Goal: Task Accomplishment & Management: Use online tool/utility

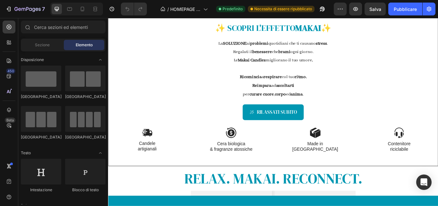
scroll to position [233, 0]
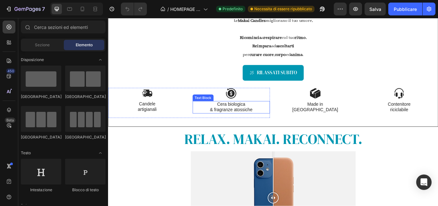
click at [244, 120] on p "Cera biologica" at bounding box center [251, 119] width 89 height 7
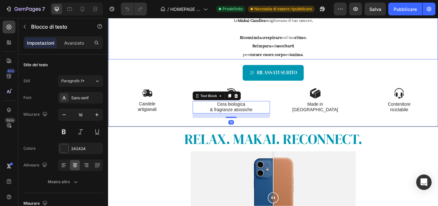
click at [271, 56] on p "per curare cuore , corpo ed anima ." at bounding box center [300, 61] width 383 height 10
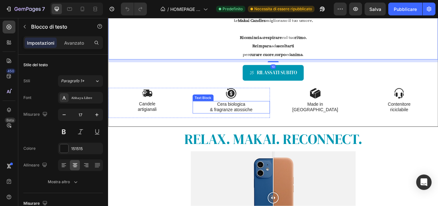
click at [239, 123] on p "& fragranze atossiche" at bounding box center [251, 125] width 89 height 7
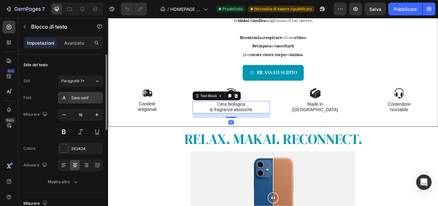
click at [91, 100] on div "Sans-serif" at bounding box center [86, 98] width 30 height 6
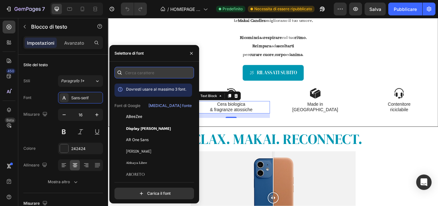
click at [160, 75] on input "text" at bounding box center [155, 73] width 80 height 12
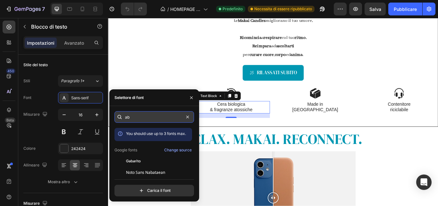
type input "aba"
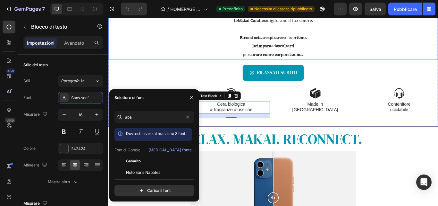
click at [294, 51] on strong "Reimpara" at bounding box center [287, 51] width 22 height 6
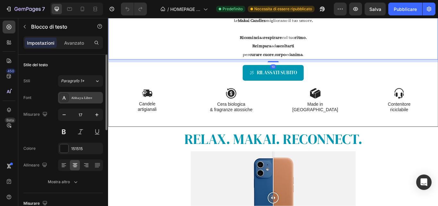
click at [75, 97] on font "Abhaya Libre" at bounding box center [81, 98] width 21 height 4
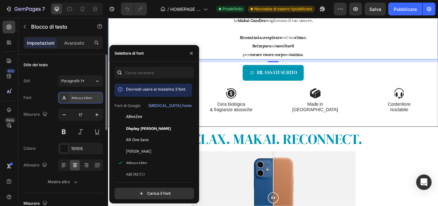
drag, startPoint x: 95, startPoint y: 97, endPoint x: 99, endPoint y: 95, distance: 4.9
click at [75, 96] on div "Abhaya Libre" at bounding box center [86, 98] width 30 height 6
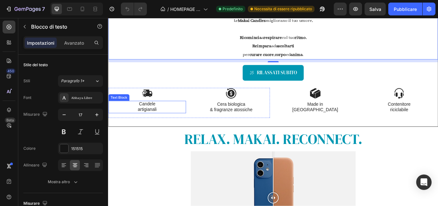
click at [164, 119] on p "Candele" at bounding box center [153, 118] width 89 height 7
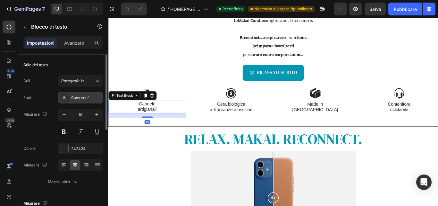
click at [95, 99] on div "Sans-serif" at bounding box center [86, 98] width 30 height 6
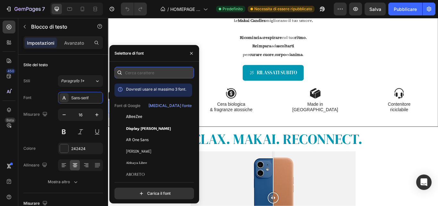
click at [151, 68] on input "text" at bounding box center [155, 73] width 80 height 12
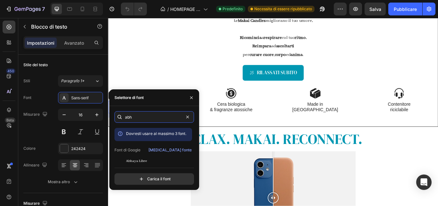
type input "abh"
click at [142, 162] on div "abh Dovresti usare al massimo 3 font. Font di Google Cambia fonte Abhaya Libre …" at bounding box center [155, 147] width 80 height 73
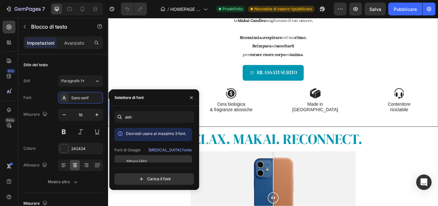
click at [143, 159] on font "Abhaya Libre" at bounding box center [136, 161] width 21 height 4
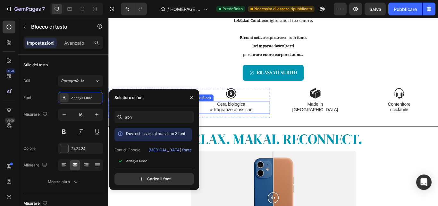
click at [244, 122] on p "Cera biologica" at bounding box center [251, 119] width 89 height 7
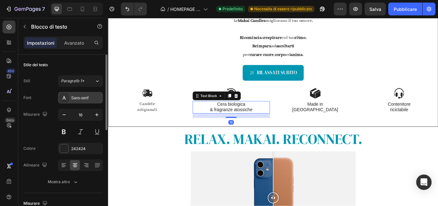
click at [86, 100] on font "Sans-serif" at bounding box center [79, 98] width 17 height 4
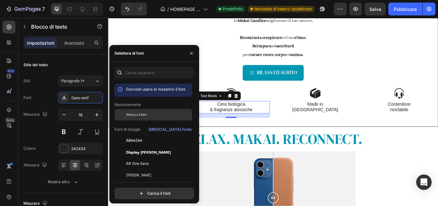
click at [142, 118] on div "Abhaya Libre" at bounding box center [154, 115] width 78 height 12
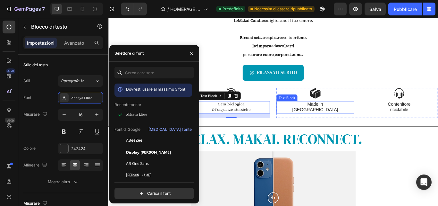
click at [348, 124] on p "Italy" at bounding box center [349, 125] width 89 height 7
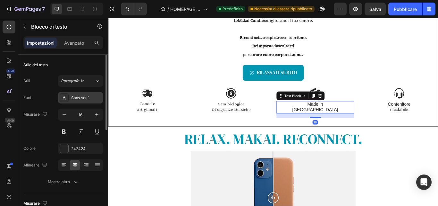
click at [88, 99] on font "Sans-serif" at bounding box center [79, 98] width 17 height 4
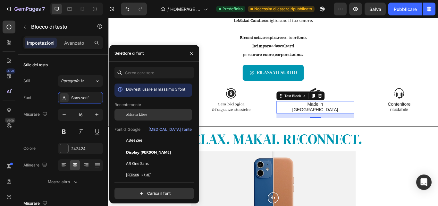
click at [145, 115] on font "Abhaya Libre" at bounding box center [136, 114] width 21 height 4
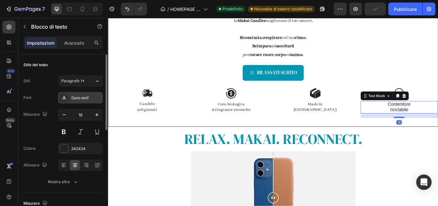
click at [81, 93] on div "Sans-serif" at bounding box center [80, 98] width 45 height 12
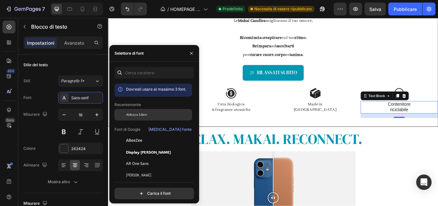
click at [163, 115] on div "Abhaya Libre" at bounding box center [158, 115] width 65 height 6
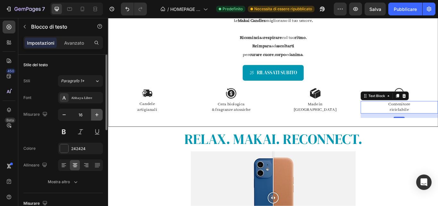
click at [97, 116] on icon "button" at bounding box center [97, 114] width 6 height 6
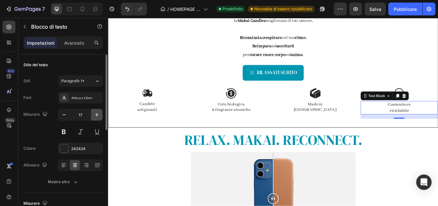
type input "18"
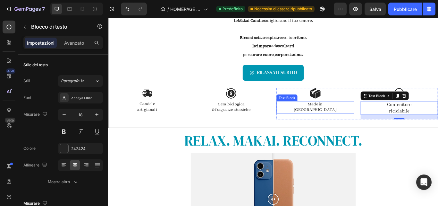
click at [335, 125] on p "Italy" at bounding box center [349, 125] width 89 height 7
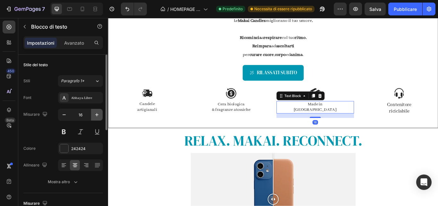
click at [98, 115] on icon "button" at bounding box center [97, 114] width 6 height 6
type input "18"
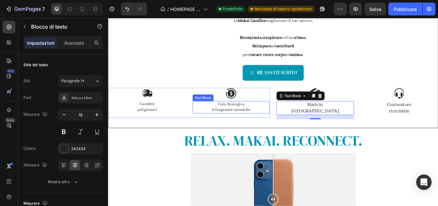
click at [244, 125] on p "& fragranze atossiche" at bounding box center [251, 125] width 89 height 7
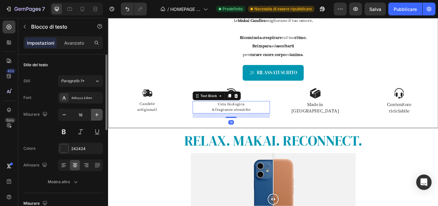
click at [97, 113] on icon "button" at bounding box center [97, 114] width 6 height 6
type input "17"
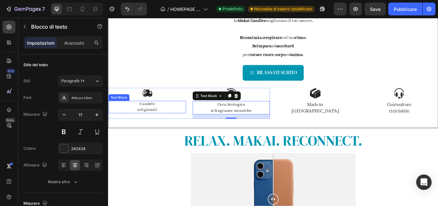
click at [135, 124] on p "artigianali" at bounding box center [153, 125] width 89 height 7
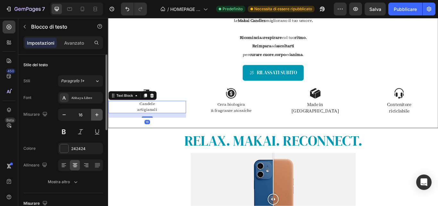
click at [95, 114] on icon "button" at bounding box center [97, 114] width 6 height 6
type input "18"
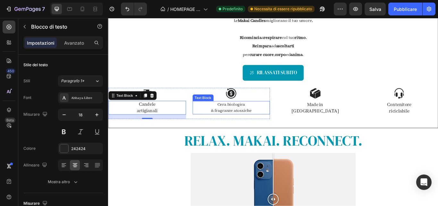
click at [272, 125] on p "& fragranze atossiche" at bounding box center [251, 126] width 89 height 7
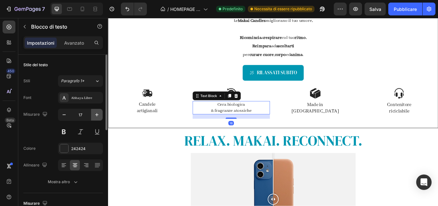
click at [98, 115] on icon "button" at bounding box center [96, 114] width 3 height 3
type input "18"
click at [158, 125] on p "artigianali" at bounding box center [153, 126] width 89 height 7
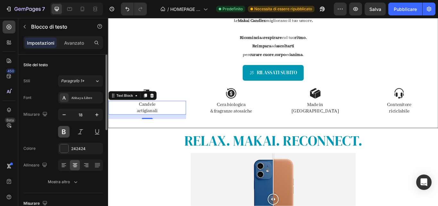
click at [66, 133] on button at bounding box center [64, 132] width 12 height 12
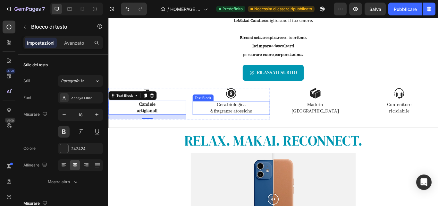
click at [250, 121] on p "Cera biologica" at bounding box center [251, 119] width 89 height 7
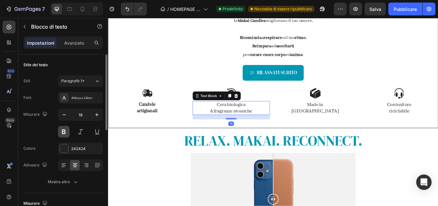
click at [61, 130] on button at bounding box center [64, 132] width 12 height 12
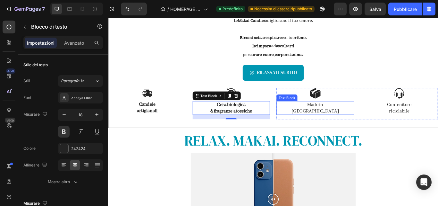
click at [345, 120] on p "Made in" at bounding box center [349, 119] width 89 height 7
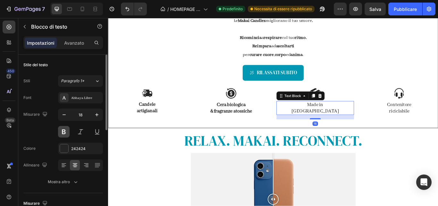
click at [62, 133] on button at bounding box center [64, 132] width 12 height 12
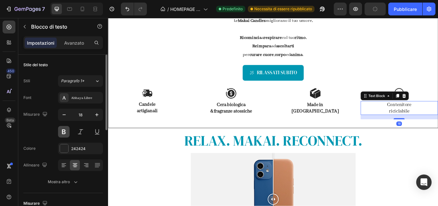
click at [67, 130] on button at bounding box center [64, 132] width 12 height 12
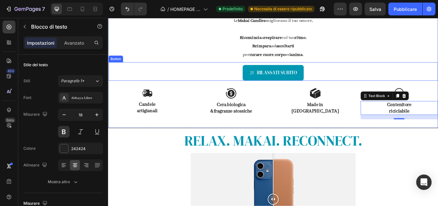
click at [375, 71] on div "RILASSATI SUBITO Button" at bounding box center [300, 80] width 384 height 21
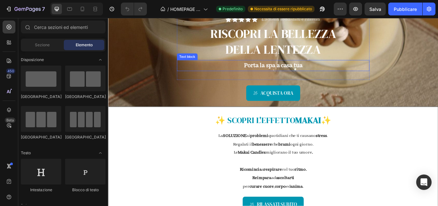
scroll to position [49, 0]
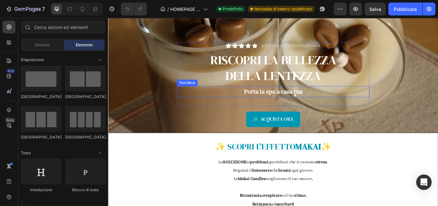
click at [295, 105] on strong "Porta la spa a casa tua" at bounding box center [301, 103] width 68 height 9
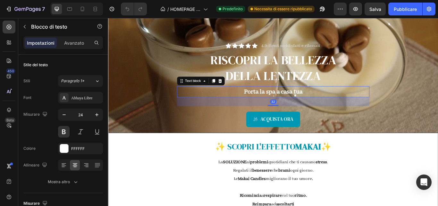
click at [295, 105] on strong "Porta la spa a casa tua" at bounding box center [301, 103] width 68 height 9
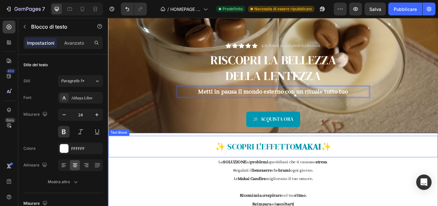
click at [369, 169] on p "✨ SCOPRI L' EFFETTO MAKAI ✨" at bounding box center [300, 167] width 383 height 17
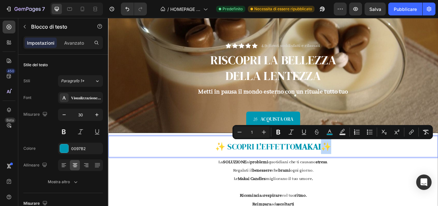
drag, startPoint x: 369, startPoint y: 169, endPoint x: 361, endPoint y: 167, distance: 7.6
click at [361, 167] on p "✨ SCOPRI L' EFFETTO MAKAI ✨" at bounding box center [300, 167] width 383 height 17
copy span "✨"
click at [390, 103] on p "Metti in pausa il mondo esterno con un rituale tutto tuo" at bounding box center [300, 104] width 223 height 12
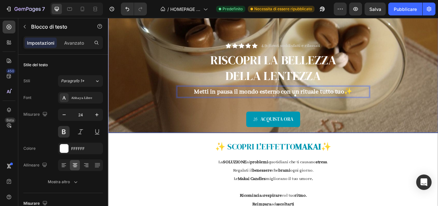
click at [438, 82] on div "Icon Icon Icon Icon Icon Icon List 4.9 clienti soddisfatti e rilassati Text Blo…" at bounding box center [300, 72] width 375 height 160
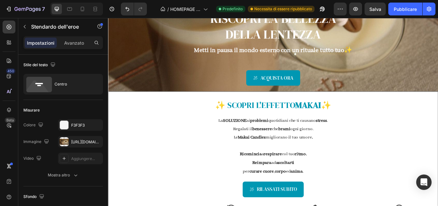
scroll to position [174, 0]
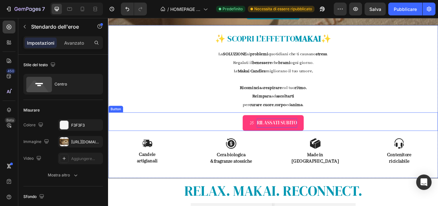
click at [325, 137] on p "RILASSATI SUBITO" at bounding box center [304, 140] width 47 height 10
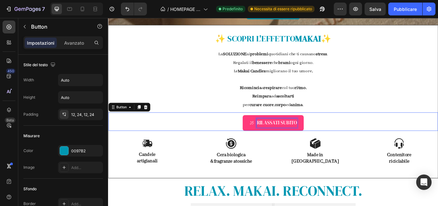
click at [325, 137] on p "RILASSATI SUBITO" at bounding box center [304, 140] width 47 height 10
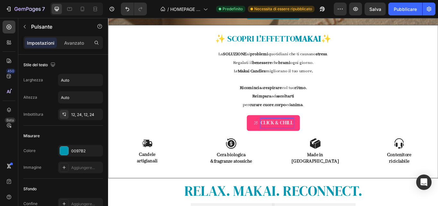
click at [371, 131] on div "CLICK & CHILL Button 26" at bounding box center [300, 138] width 384 height 21
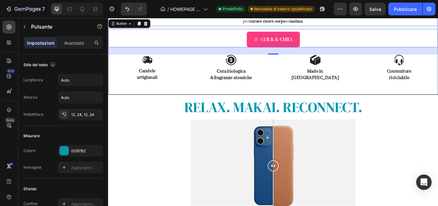
scroll to position [291, 0]
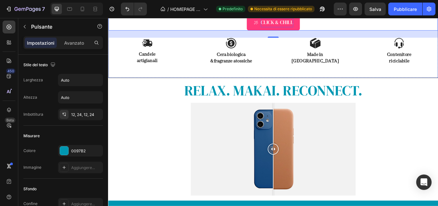
click at [427, 130] on div at bounding box center [300, 171] width 385 height 108
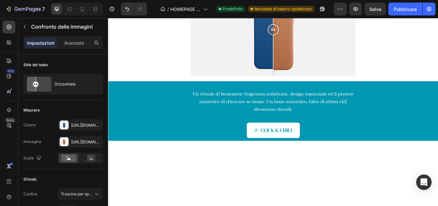
scroll to position [430, 0]
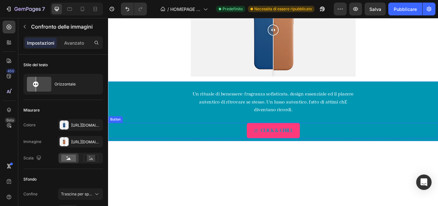
click at [311, 142] on link "CLICK & CHILL" at bounding box center [301, 149] width 62 height 18
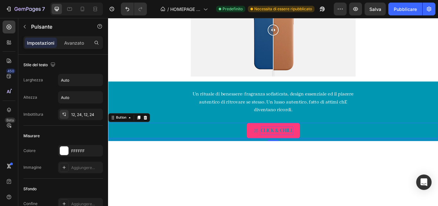
click at [314, 147] on p "CLICK & CHILL" at bounding box center [305, 149] width 38 height 10
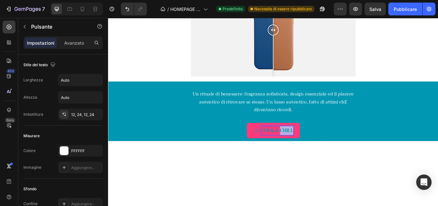
click at [314, 147] on p "CLICK & CHILL" at bounding box center [305, 149] width 38 height 10
click at [372, 132] on div "Un rituale di benessere: fragranza sofisticata, design essenziale ed il piacere…" at bounding box center [300, 118] width 225 height 32
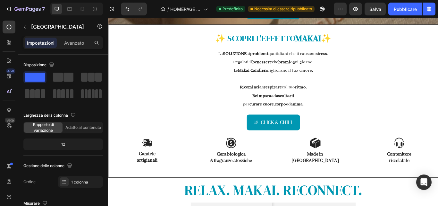
scroll to position [177, 0]
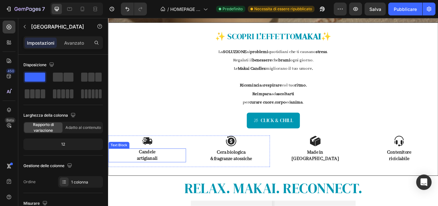
click at [164, 178] on p "artigianali" at bounding box center [153, 181] width 89 height 7
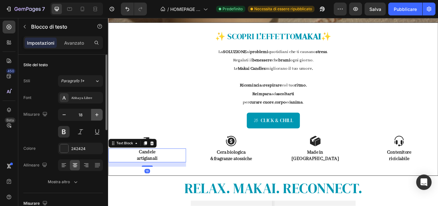
click at [94, 113] on icon "button" at bounding box center [97, 114] width 6 height 6
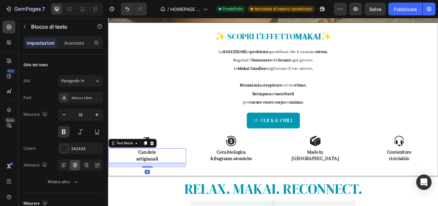
type input "20"
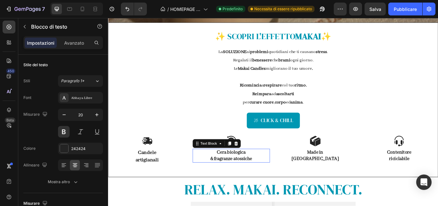
click at [237, 179] on p "& fragranze atossiche" at bounding box center [251, 181] width 89 height 7
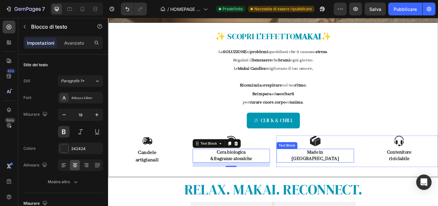
click at [338, 172] on p "Made in" at bounding box center [349, 174] width 89 height 7
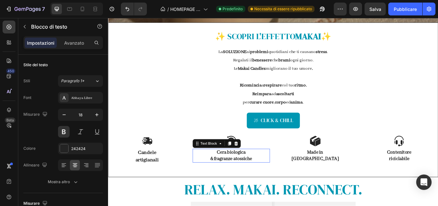
click at [243, 176] on p "Cera biologica" at bounding box center [251, 174] width 89 height 7
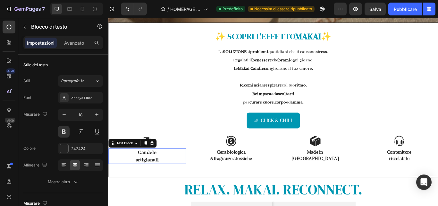
click at [166, 177] on p "Candele" at bounding box center [153, 175] width 89 height 8
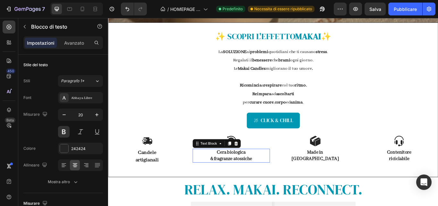
click at [233, 175] on p "Cera biologica" at bounding box center [251, 174] width 89 height 7
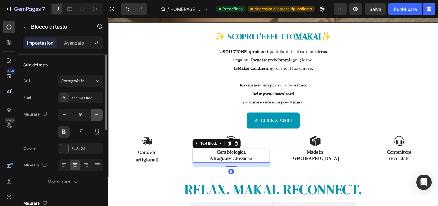
click at [95, 116] on icon "button" at bounding box center [97, 114] width 6 height 6
type input "20"
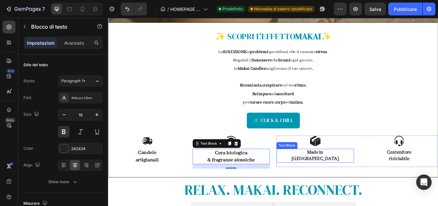
click at [327, 177] on p "Made in" at bounding box center [349, 174] width 89 height 7
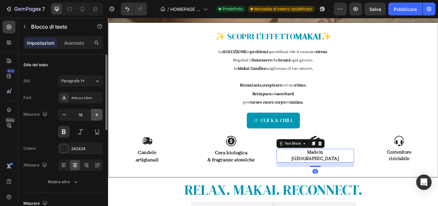
click at [99, 119] on button "button" at bounding box center [97, 115] width 12 height 12
type input "20"
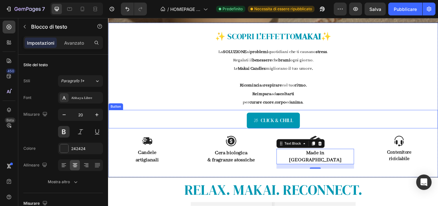
click at [178, 134] on div "CLICK & CHILL Button" at bounding box center [300, 135] width 384 height 21
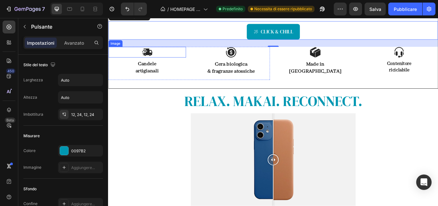
scroll to position [243, 0]
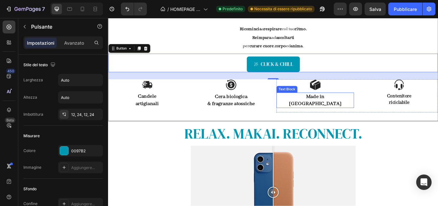
click at [337, 116] on p "Italy" at bounding box center [349, 118] width 89 height 8
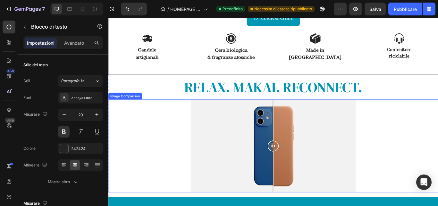
scroll to position [297, 0]
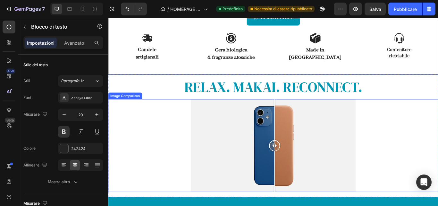
drag, startPoint x: 298, startPoint y: 167, endPoint x: 300, endPoint y: 175, distance: 7.8
click at [300, 175] on div at bounding box center [302, 167] width 13 height 108
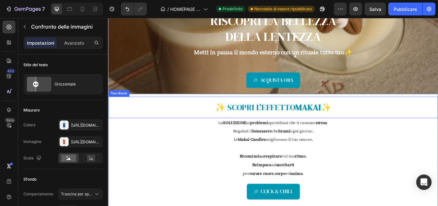
scroll to position [95, 0]
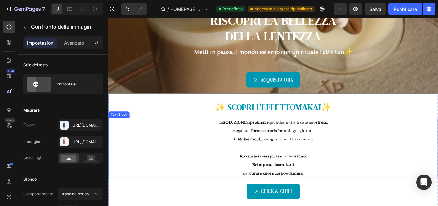
click at [258, 138] on strong "SOLUZIONE" at bounding box center [256, 140] width 28 height 6
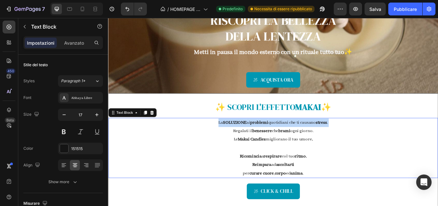
click at [258, 138] on strong "SOLUZIONE" at bounding box center [256, 140] width 28 height 6
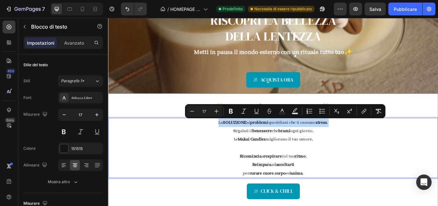
click at [258, 138] on strong "SOLUZIONE" at bounding box center [256, 140] width 28 height 6
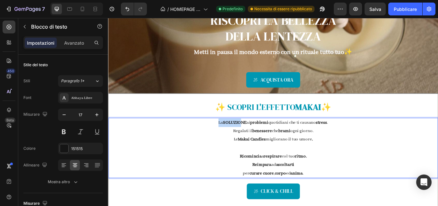
click at [258, 138] on strong "SOLUZIONE" at bounding box center [256, 140] width 28 height 6
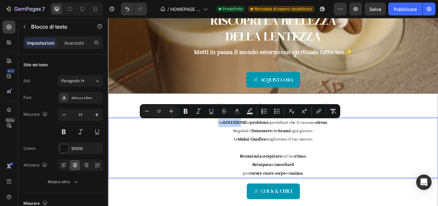
click at [258, 138] on strong "SOLUZIONE" at bounding box center [256, 140] width 28 height 6
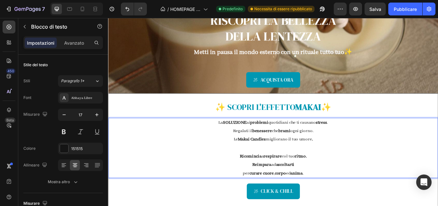
click at [262, 140] on strong "SOLUZIONE" at bounding box center [256, 140] width 28 height 6
click at [262, 199] on p "per curare cuore , corpo ed anima ." at bounding box center [300, 199] width 383 height 10
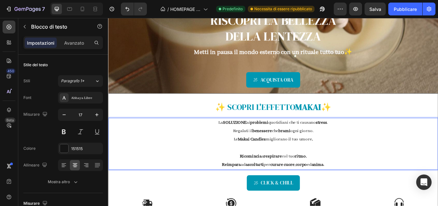
click at [351, 160] on p "Le Makai Candles migliorano il tuo umore ." at bounding box center [300, 160] width 383 height 10
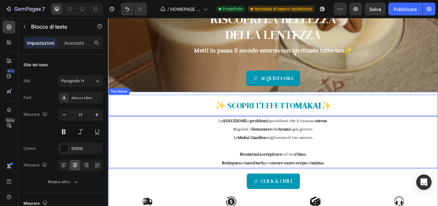
click at [406, 122] on p "✨ SCOPRI L' EFFETTO MAKAI ✨" at bounding box center [300, 119] width 383 height 17
click at [257, 139] on strong "SOLUZIONE" at bounding box center [256, 138] width 28 height 6
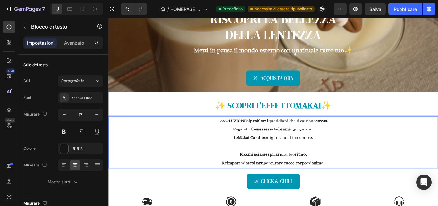
click at [257, 137] on strong "SOLUZIONE" at bounding box center [256, 138] width 28 height 6
click at [257, 137] on p "La soluzione ai problemi quotidiani che ti causano stress ." at bounding box center [300, 138] width 383 height 10
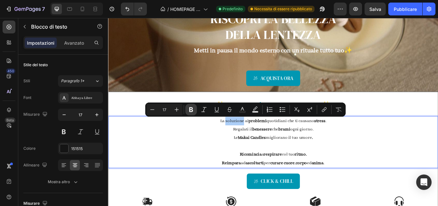
click at [193, 108] on icon "Editor contextual toolbar" at bounding box center [191, 109] width 4 height 5
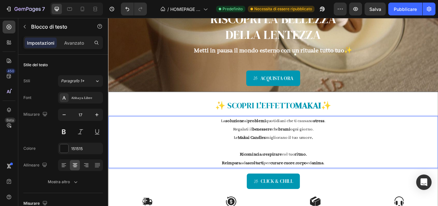
click at [203, 149] on p "Regalati il benessere che brami ogni giorno." at bounding box center [300, 148] width 383 height 10
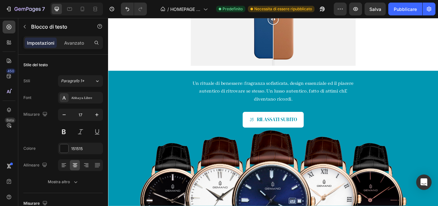
scroll to position [420, 0]
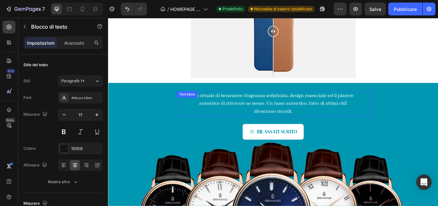
click at [386, 113] on p "Un rituale di benessere: fragranza sofisticata, design essenziale ed il piacere…" at bounding box center [300, 118] width 191 height 28
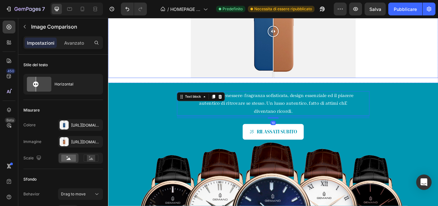
click at [427, 69] on div at bounding box center [300, 33] width 385 height 108
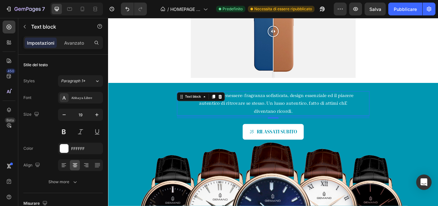
click at [326, 125] on p "Un rituale di benessere: fragranza sofisticata, design essenziale ed il piacere…" at bounding box center [300, 118] width 191 height 28
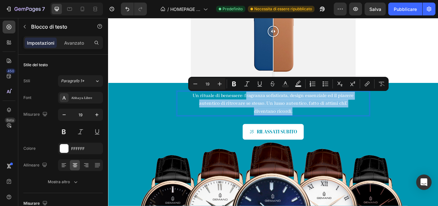
drag, startPoint x: 326, startPoint y: 125, endPoint x: 267, endPoint y: 108, distance: 61.6
click at [267, 108] on p "Un rituale di benessere: fragranza sofisticata, design essenziale ed il piacere…" at bounding box center [300, 118] width 191 height 28
click at [205, 108] on p "Un rituale di benessere: fragranza sofisticata, design essenziale ed il piacere…" at bounding box center [300, 118] width 191 height 28
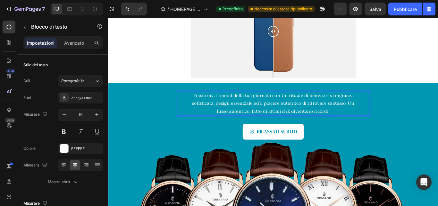
click at [313, 107] on p "Trasforma il mood della tua giornata con Un rituale di benessere: fragranza sof…" at bounding box center [300, 118] width 191 height 28
click at [368, 107] on p "Trasforma il mood della tua giornata con un rituale di benessere: fragranza sof…" at bounding box center [300, 118] width 191 height 28
click at [239, 125] on p "fragranza sofisticata, design essenziale ed il piacere autentico di ritrovare s…" at bounding box center [300, 122] width 191 height 18
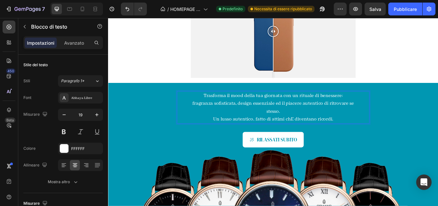
click at [322, 135] on p "Un lusso autentico, fatto di attimi chE diventano ricordi." at bounding box center [300, 135] width 191 height 9
click at [301, 115] on p "fragranza sofisticata, design essenziale ed il piacere autentico di ritrovare s…" at bounding box center [300, 122] width 191 height 18
click at [355, 124] on p "ed il piacere autentico di ritrovare se stesso." at bounding box center [300, 126] width 191 height 9
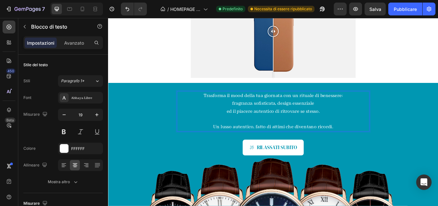
click at [380, 108] on p "Trasforma il mood della tua giornata con un rituale di benessere:" at bounding box center [300, 108] width 191 height 9
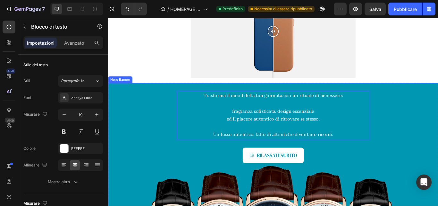
click at [438, 113] on div "Trasforma il mood della tua giornata con un rituale di benessere: fragranza sof…" at bounding box center [300, 191] width 385 height 194
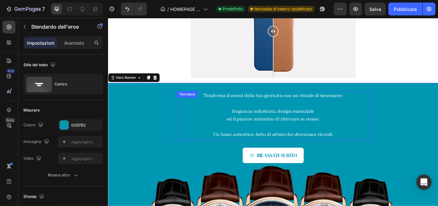
click at [337, 126] on p "fragranza sofisticata, design essenziale" at bounding box center [300, 126] width 191 height 9
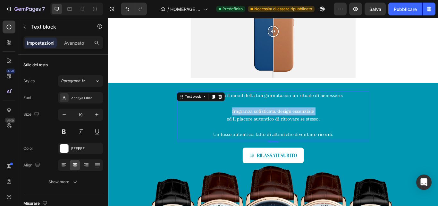
click at [337, 126] on p "fragranza sofisticata, design essenziale" at bounding box center [300, 126] width 191 height 9
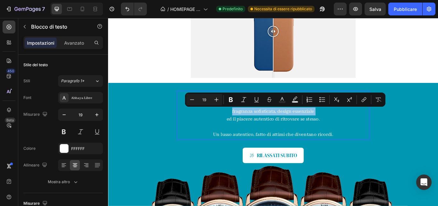
click at [337, 126] on p "fragranza sofisticata, design essenziale" at bounding box center [300, 126] width 191 height 9
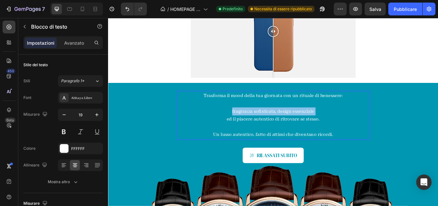
click at [337, 126] on p "fragranza sofisticata, design essenziale" at bounding box center [300, 126] width 191 height 9
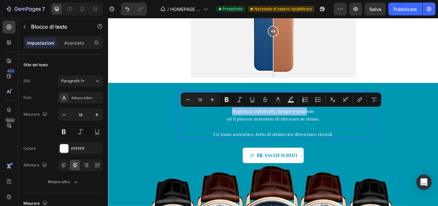
click at [337, 126] on p "fragranza sofisticata, design essenziale" at bounding box center [300, 126] width 191 height 9
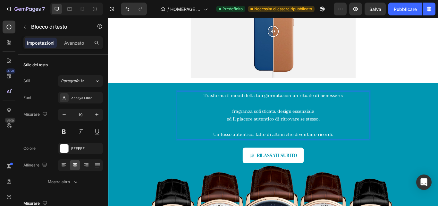
click at [346, 127] on p "fragranza sofisticata, design essenziale" at bounding box center [300, 126] width 191 height 9
click at [334, 136] on p "ed il piacere autentico di ritrovare se stesso." at bounding box center [300, 135] width 191 height 9
click at [350, 136] on p "ed il piacere autentico di ritrovare te stesso." at bounding box center [300, 135] width 191 height 9
click at [434, 160] on div "Trasforma il mood della tua giornata con un rituale di benessere: fragranza sof…" at bounding box center [300, 191] width 385 height 194
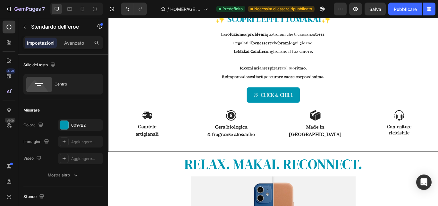
scroll to position [149, 0]
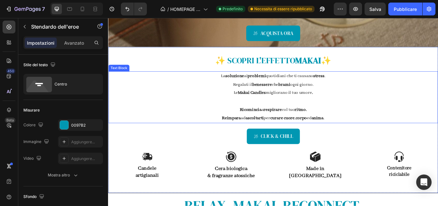
click at [337, 106] on p "Le Makai Candles migliorano il tuo umore ." at bounding box center [300, 105] width 383 height 10
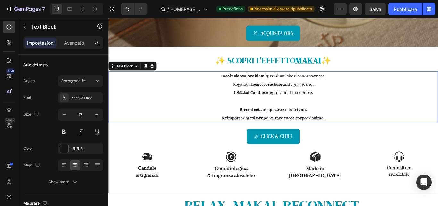
click at [337, 106] on p "Le Makai Candles migliorano il tuo umore ." at bounding box center [300, 105] width 383 height 10
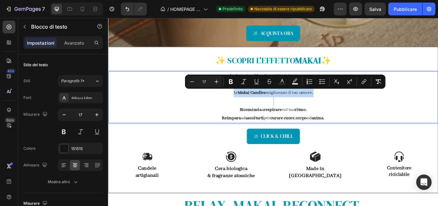
click at [337, 106] on p "Le Makai Candles migliorano il tuo umore ." at bounding box center [300, 105] width 383 height 10
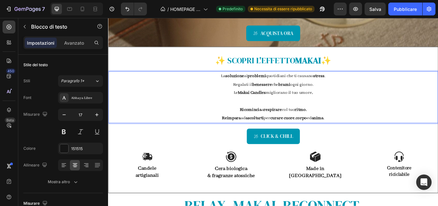
click at [360, 113] on p "Rich Text Editor. Editing area: main" at bounding box center [300, 115] width 383 height 10
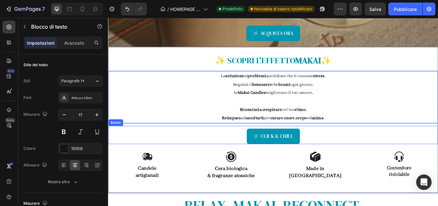
click at [390, 152] on div "CLICK & CHILL Button" at bounding box center [300, 154] width 384 height 21
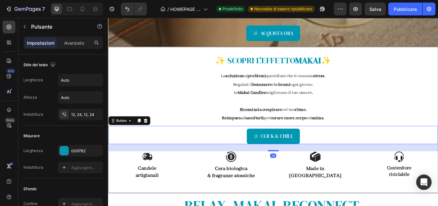
scroll to position [195, 0]
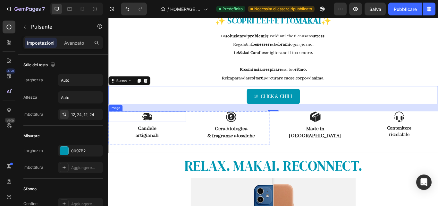
click at [159, 134] on img at bounding box center [153, 133] width 13 height 13
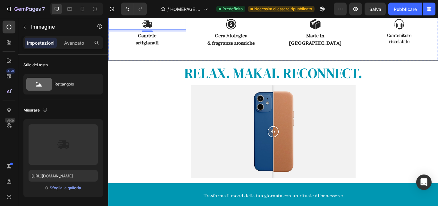
scroll to position [304, 0]
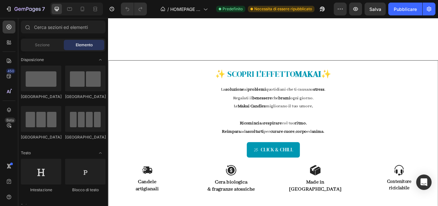
scroll to position [248, 0]
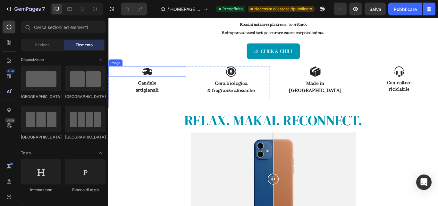
click at [157, 83] on img at bounding box center [153, 80] width 13 height 13
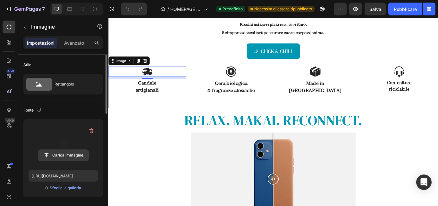
click at [68, 153] on input "file" at bounding box center [63, 155] width 50 height 11
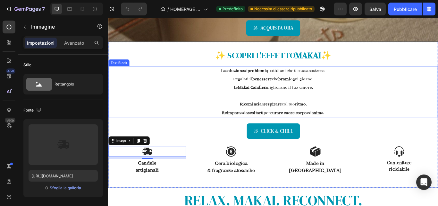
scroll to position [152, 0]
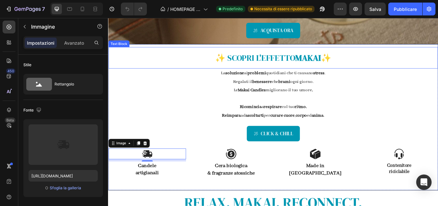
click at [286, 62] on p "✨ SCOPRI L' EFFETTO MAKAI ✨" at bounding box center [300, 64] width 383 height 17
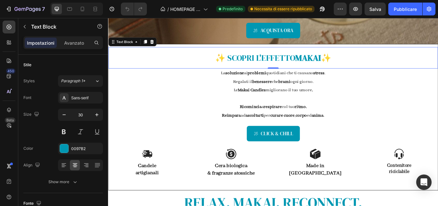
click at [286, 62] on p "✨ SCOPRI L' EFFETTO MAKAI ✨" at bounding box center [300, 64] width 383 height 17
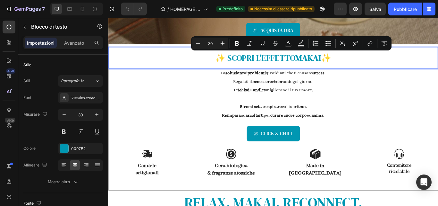
click at [286, 62] on p "✨ SCOPRI L' EFFETTO MAKAI ✨" at bounding box center [300, 64] width 383 height 17
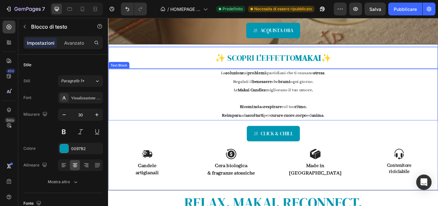
click at [389, 113] on p at bounding box center [300, 112] width 383 height 10
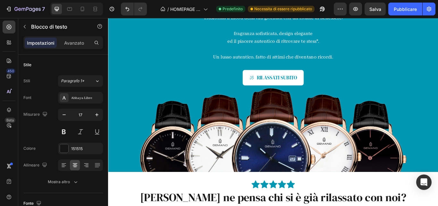
scroll to position [510, 0]
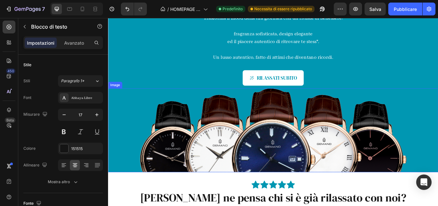
click at [375, 153] on img at bounding box center [300, 149] width 311 height 98
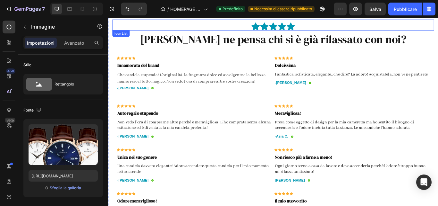
scroll to position [695, 0]
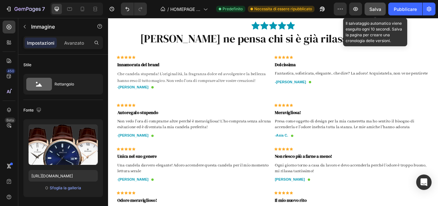
click at [371, 6] on div "Salva" at bounding box center [376, 9] width 12 height 7
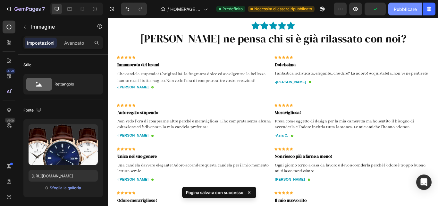
click at [417, 9] on button "Pubblicare" at bounding box center [406, 9] width 34 height 13
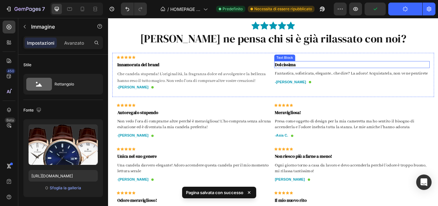
scroll to position [658, 0]
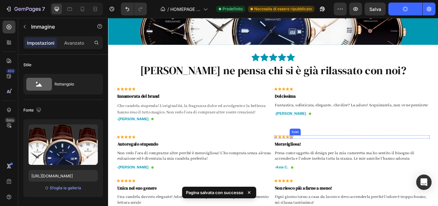
click at [320, 156] on icon at bounding box center [322, 157] width 4 height 4
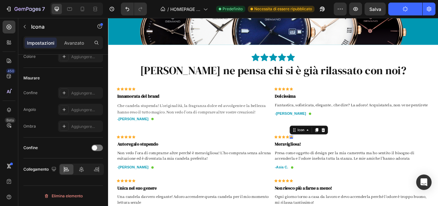
scroll to position [0, 0]
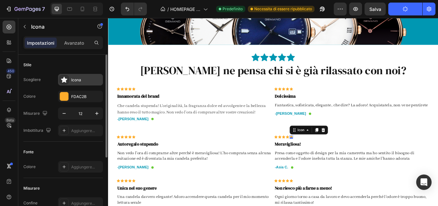
click at [94, 74] on div "Icona" at bounding box center [80, 80] width 45 height 12
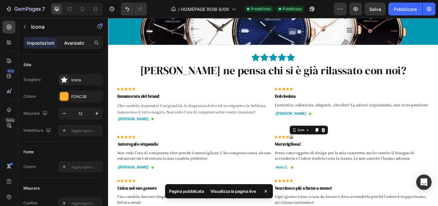
click at [83, 43] on font "Avanzato" at bounding box center [74, 42] width 20 height 5
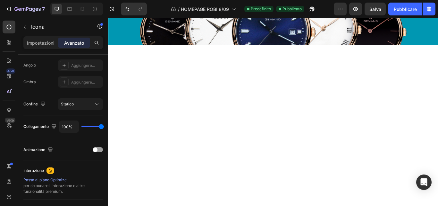
scroll to position [449, 0]
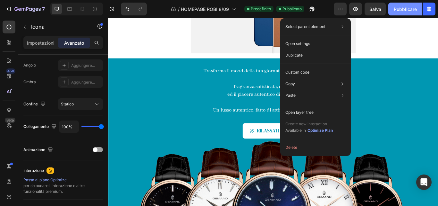
click at [406, 6] on font "Pubblicare" at bounding box center [405, 8] width 23 height 5
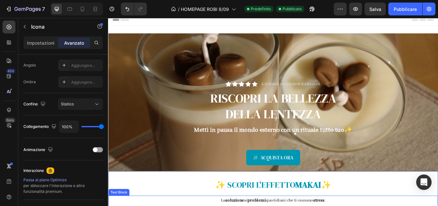
scroll to position [4, 0]
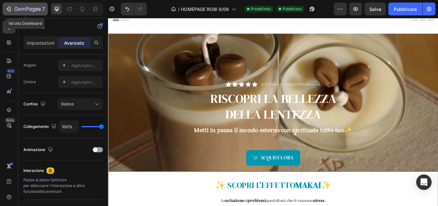
click at [10, 11] on icon "button" at bounding box center [9, 9] width 3 height 4
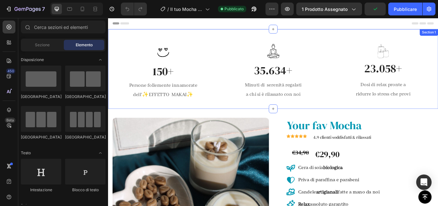
click at [234, 35] on div "Icon 150+ Heading Persone follemente innamorate dell' ✨ EFFETTO MAKAI ✨ Text bl…" at bounding box center [300, 77] width 385 height 93
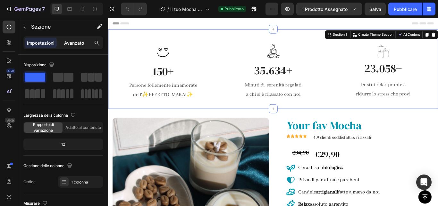
click at [78, 39] on div "Avanzato" at bounding box center [74, 43] width 32 height 10
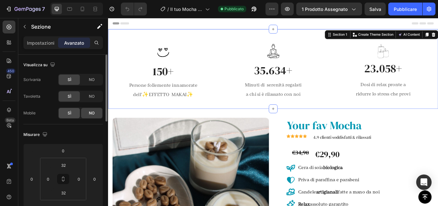
click at [67, 113] on div "SÌ" at bounding box center [69, 113] width 21 height 10
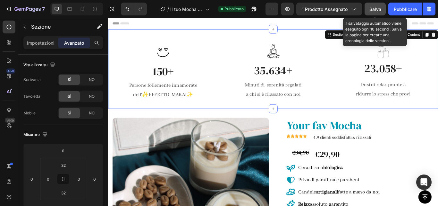
click at [375, 10] on font "Salva" at bounding box center [376, 8] width 12 height 5
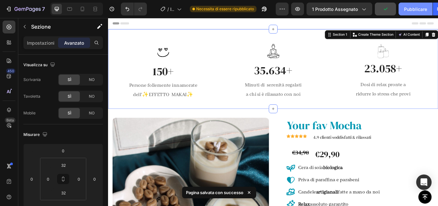
click at [410, 10] on font "Pubblicare" at bounding box center [415, 8] width 23 height 5
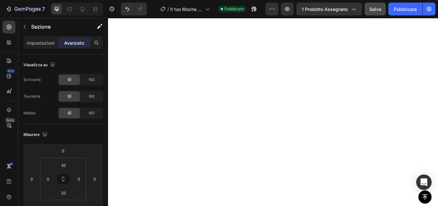
scroll to position [1017, 0]
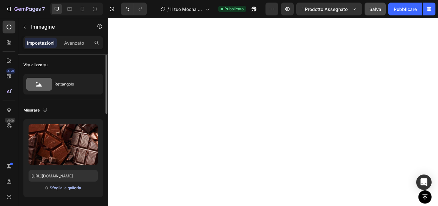
click at [71, 186] on font "Sfoglia la galleria" at bounding box center [65, 187] width 31 height 5
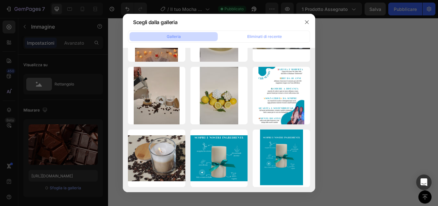
scroll to position [4031, 0]
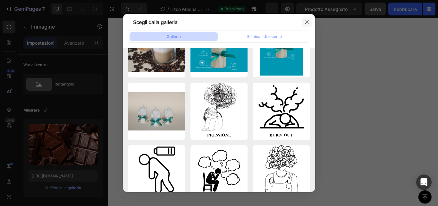
click at [308, 21] on icon "button" at bounding box center [307, 22] width 4 height 4
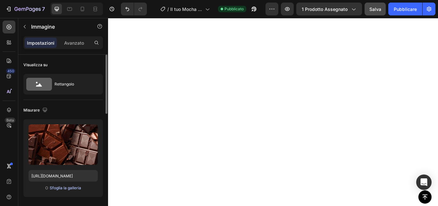
click at [60, 187] on font "Sfoglia la galleria" at bounding box center [65, 187] width 31 height 5
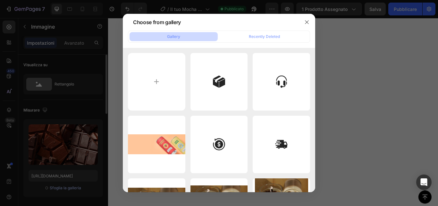
click at [174, 80] on input "file" at bounding box center [156, 81] width 57 height 57
type input "C:\fakepath\55bdbba2425d5d28af1ab554f56f73e3.jpg"
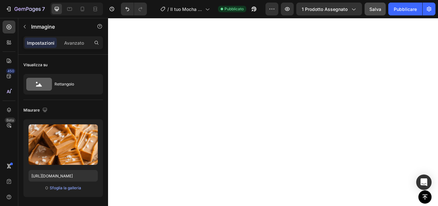
scroll to position [1092, 0]
click at [125, 12] on icon "Annulla/Ripristina" at bounding box center [127, 9] width 6 height 6
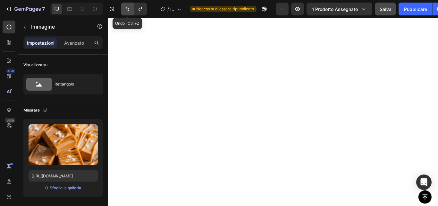
click at [127, 9] on icon "Annulla/Ripristina" at bounding box center [127, 9] width 6 height 6
type input "[URL][DOMAIN_NAME]"
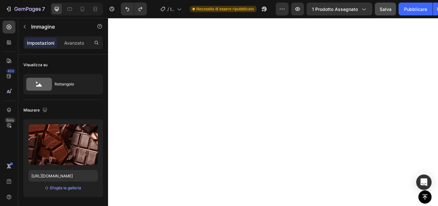
scroll to position [946, 0]
click at [70, 189] on font "Sfoglia la galleria" at bounding box center [65, 187] width 31 height 5
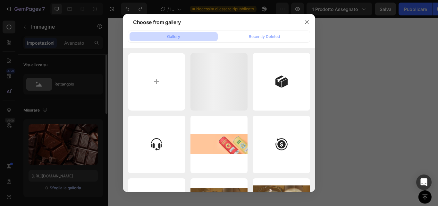
click at [158, 87] on input "file" at bounding box center [156, 81] width 57 height 57
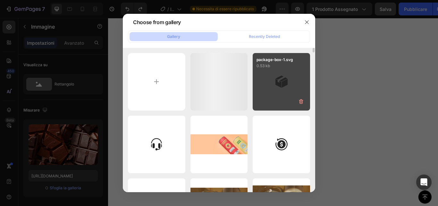
type input "C:\fakepath\c0e3d356b8f72b593bb42b24140fd0b9.jpg"
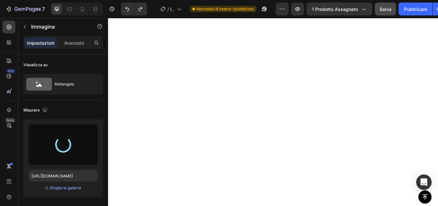
scroll to position [976, 0]
type input "https://cdn.shopify.com/s/files/1/0883/8578/2104/files/gempages_553071930287064…"
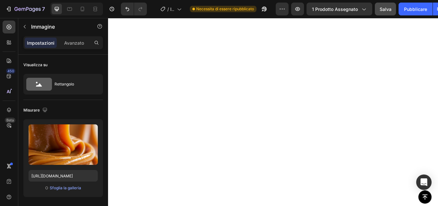
scroll to position [982, 0]
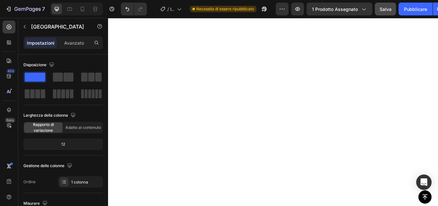
scroll to position [824, 0]
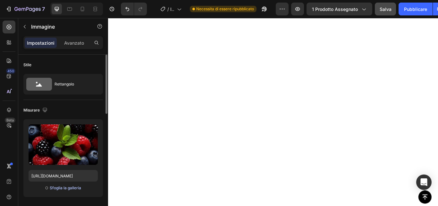
click at [65, 188] on font "Sfoglia la galleria" at bounding box center [65, 187] width 31 height 5
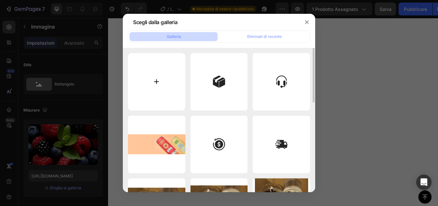
click at [160, 90] on input "file" at bounding box center [156, 81] width 57 height 57
type input "C:\fakepath\7e503422beec980f23d84f9c60ef233e.jpg"
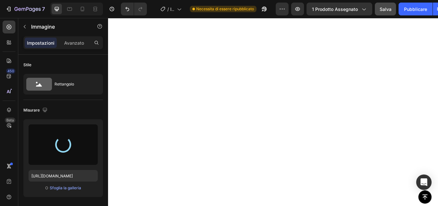
type input "https://cdn.shopify.com/s/files/1/0883/8578/2104/files/gempages_553071930287064…"
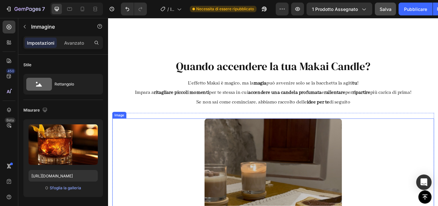
scroll to position [1251, 0]
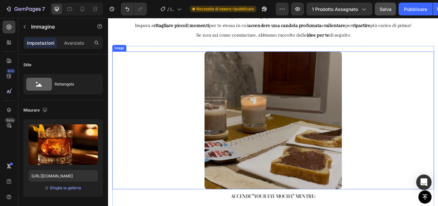
click at [278, 161] on img at bounding box center [300, 137] width 160 height 160
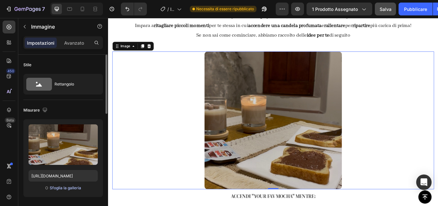
click at [69, 189] on font "Sfoglia la galleria" at bounding box center [65, 187] width 31 height 5
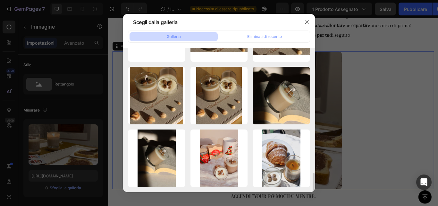
scroll to position [251, 0]
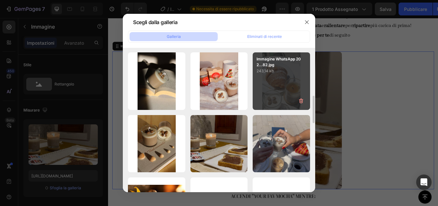
click at [286, 89] on div "Immagine WhatsApp 202...82.jpg 243,14 kb" at bounding box center [281, 80] width 57 height 57
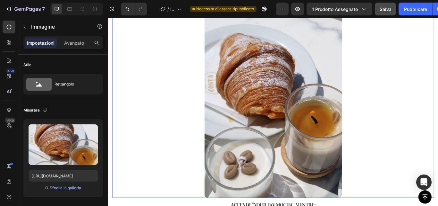
scroll to position [1342, 0]
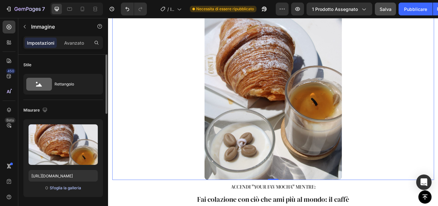
click at [71, 186] on font "Sfoglia la galleria" at bounding box center [65, 187] width 31 height 5
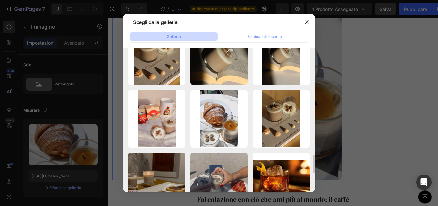
scroll to position [620, 0]
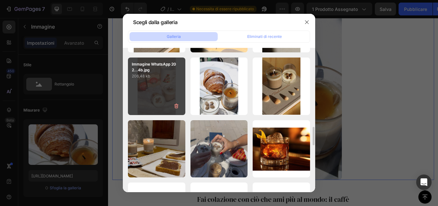
click at [167, 90] on div "Immagine WhatsApp 202...4b.jpg 206,48 kb" at bounding box center [156, 85] width 57 height 57
type input "https://cdn.shopify.com/s/files/1/0883/8578/2104/files/gempages_553071930287064…"
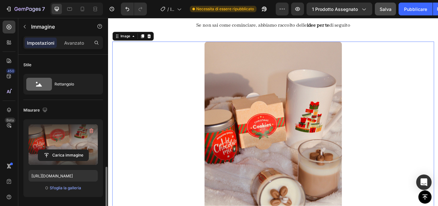
scroll to position [111, 0]
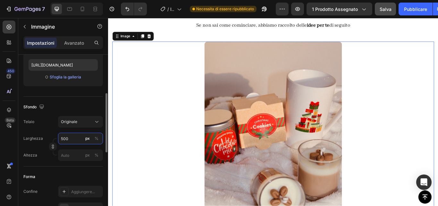
click at [78, 140] on input "500" at bounding box center [80, 139] width 45 height 12
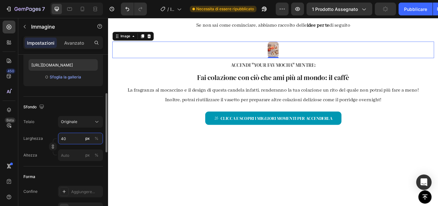
type input "4"
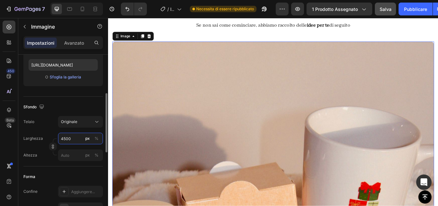
click at [64, 139] on input "4500" at bounding box center [80, 139] width 45 height 12
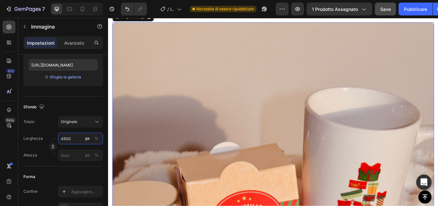
scroll to position [1285, 0]
click at [128, 8] on icon "Annulla/Ripristina" at bounding box center [127, 9] width 4 height 4
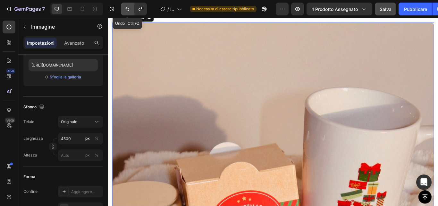
click at [128, 8] on icon "Annulla/Ripristina" at bounding box center [127, 9] width 4 height 4
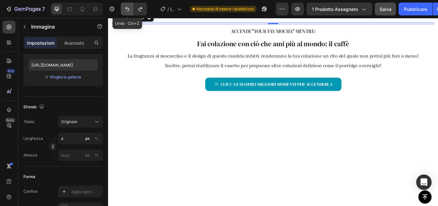
click at [128, 8] on icon "Annulla/Ripristina" at bounding box center [127, 9] width 4 height 4
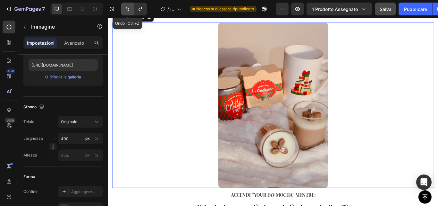
click at [128, 8] on icon "Annulla/Ripristina" at bounding box center [127, 9] width 4 height 4
type input "500"
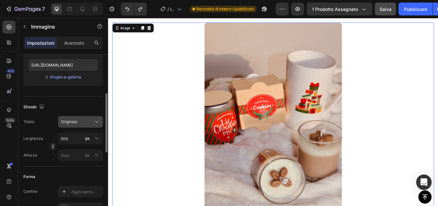
click at [94, 124] on icon at bounding box center [97, 121] width 6 height 6
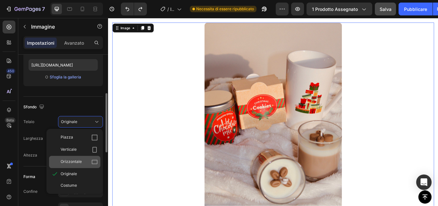
click at [88, 160] on div "Orizzontale" at bounding box center [79, 162] width 37 height 6
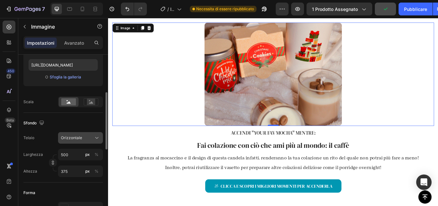
click at [95, 139] on icon at bounding box center [97, 137] width 6 height 6
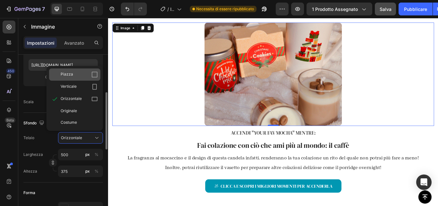
click at [92, 79] on div "Piazza" at bounding box center [74, 74] width 51 height 12
type input "500"
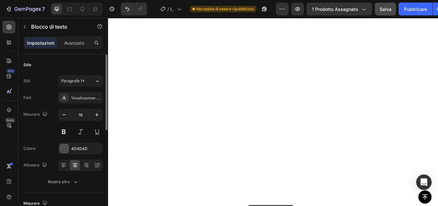
scroll to position [952, 0]
drag, startPoint x: 268, startPoint y: 190, endPoint x: 275, endPoint y: 237, distance: 47.0
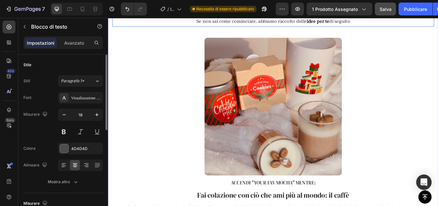
scroll to position [1267, 0]
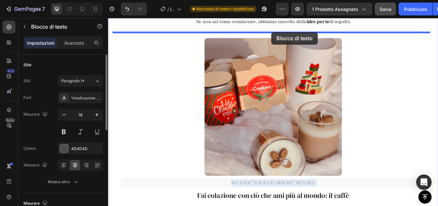
drag, startPoint x: 283, startPoint y: 209, endPoint x: 299, endPoint y: 34, distance: 174.9
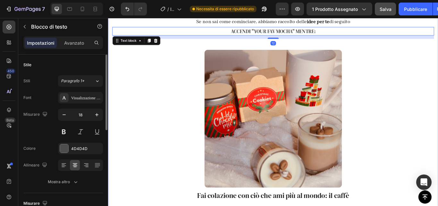
click at [298, 42] on div "Quando accendere la tua Makai Candle? Heading L'effetto Makai è magico, ma la m…" at bounding box center [300, 132] width 375 height 330
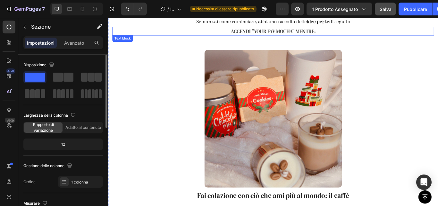
click at [311, 37] on p "ACCENDI "YOUR FAV MOCHA" MENTRE:" at bounding box center [301, 33] width 374 height 9
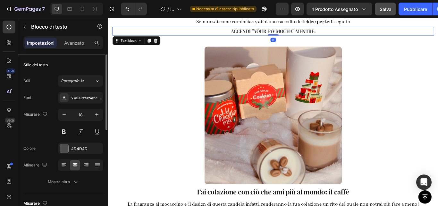
drag, startPoint x: 299, startPoint y: 41, endPoint x: 299, endPoint y: 33, distance: 8.0
click at [299, 33] on div "ACCENDI "YOUR FAV MOCHA" MENTRE: Text block 0" at bounding box center [300, 34] width 375 height 10
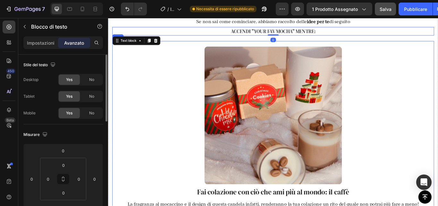
click at [307, 47] on div "Image Fai colazione con ciò che ami più al mondo: il caffè Text block La fragra…" at bounding box center [300, 164] width 375 height 238
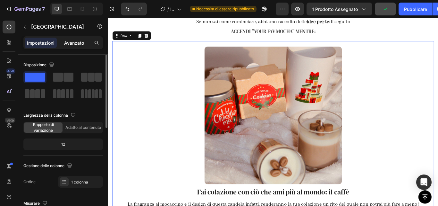
click at [79, 45] on font "Avanzato" at bounding box center [74, 42] width 20 height 5
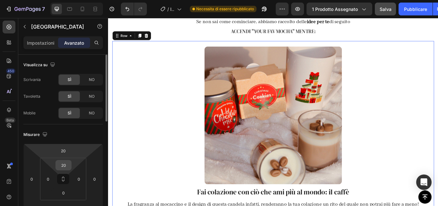
click at [68, 164] on input "20" at bounding box center [63, 165] width 13 height 10
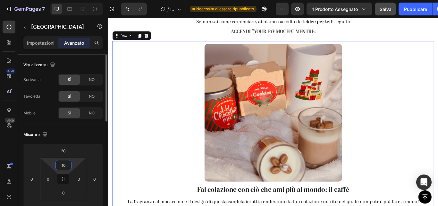
type input "1"
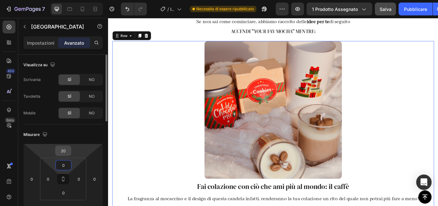
type input "0"
click at [66, 150] on input "20" at bounding box center [63, 151] width 13 height 10
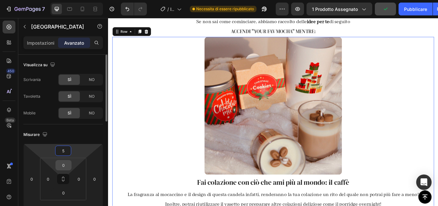
type input "5"
click at [67, 168] on input "0" at bounding box center [63, 165] width 13 height 10
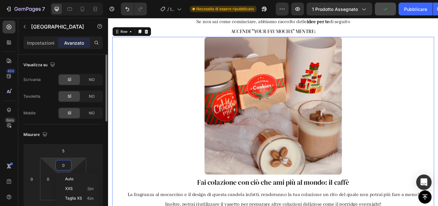
type input "5"
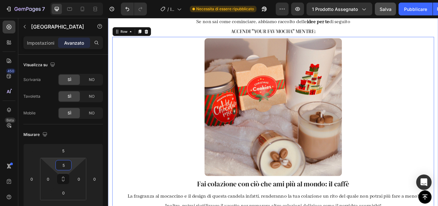
click at [110, 100] on div "Quando accendere la tua Makai Candle? Heading L'effetto Makai è magico, ma la m…" at bounding box center [300, 125] width 385 height 317
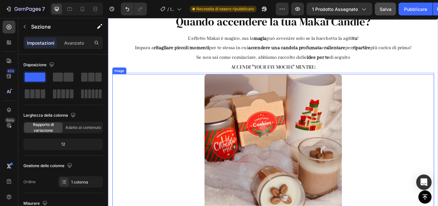
scroll to position [1212, 0]
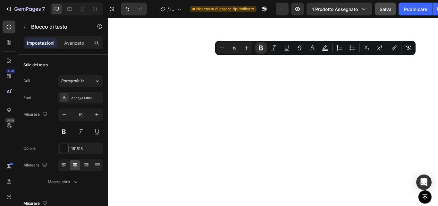
drag, startPoint x: 467, startPoint y: 66, endPoint x: 201, endPoint y: 68, distance: 265.4
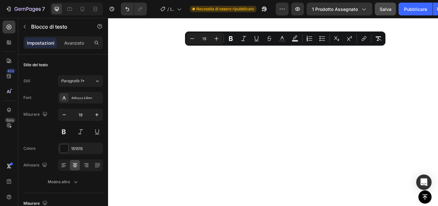
drag, startPoint x: 197, startPoint y: 55, endPoint x: 400, endPoint y: 56, distance: 203.4
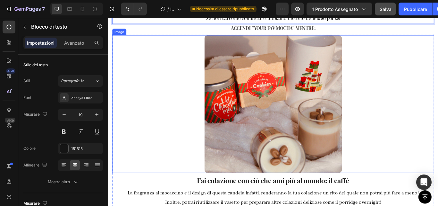
scroll to position [1307, 0]
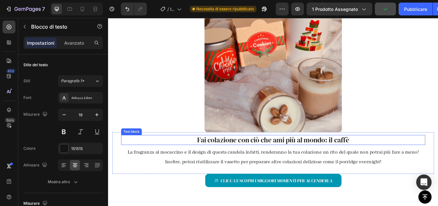
click at [408, 165] on div "Fai colazione con ciò che ami più al mondo: il caffè" at bounding box center [300, 160] width 355 height 12
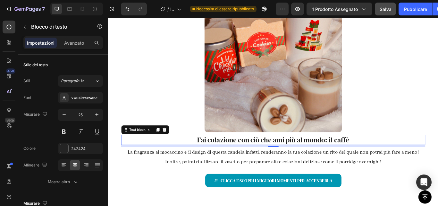
click at [398, 159] on p "Fai colazione con ciò che ami più al mondo: il caffè" at bounding box center [301, 160] width 354 height 11
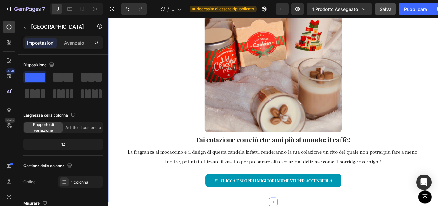
click at [111, 205] on div "Quando accendere la tua Makai Candle? Heading Impara a ritagliare piccoli momen…" at bounding box center [300, 79] width 385 height 305
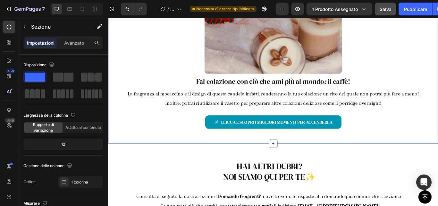
scroll to position [1419, 0]
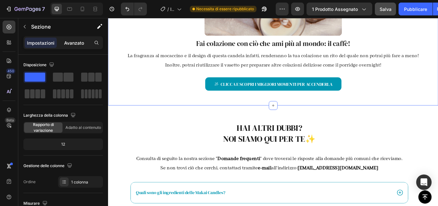
click at [80, 43] on font "Avanzato" at bounding box center [74, 42] width 20 height 5
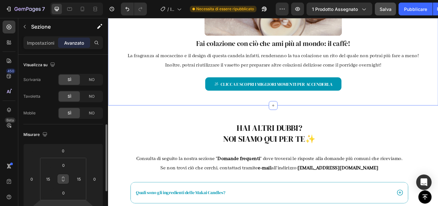
scroll to position [50, 0]
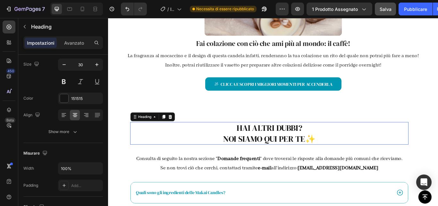
click at [233, 141] on h2 "hAI ALTRI DUBBI? noi sIAMO QUI PER TE ✨" at bounding box center [296, 152] width 325 height 26
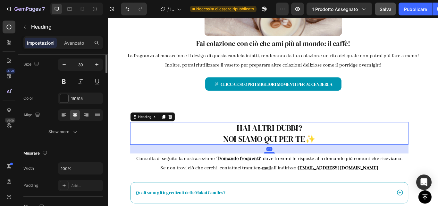
scroll to position [0, 0]
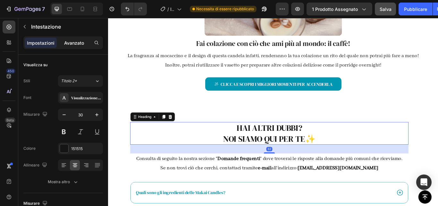
click at [79, 42] on font "Avanzato" at bounding box center [74, 42] width 20 height 5
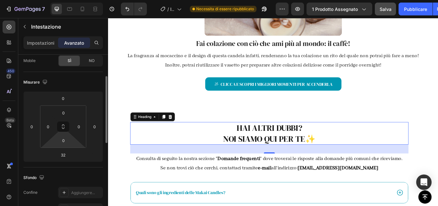
scroll to position [53, 0]
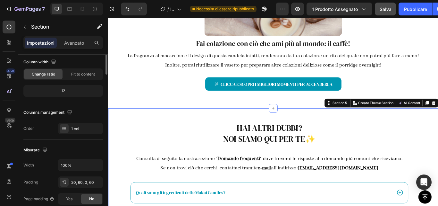
scroll to position [0, 0]
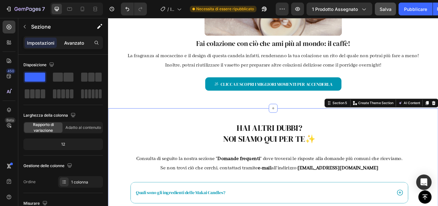
click at [73, 42] on font "Avanzato" at bounding box center [74, 42] width 20 height 5
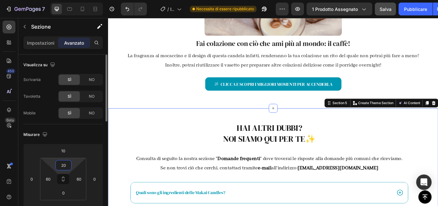
click at [69, 166] on input "20" at bounding box center [63, 165] width 13 height 10
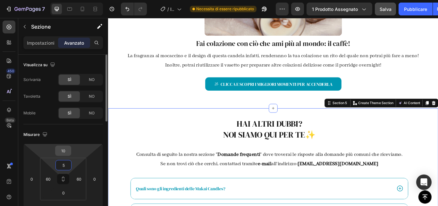
type input "5"
click at [66, 151] on input "10" at bounding box center [63, 151] width 13 height 10
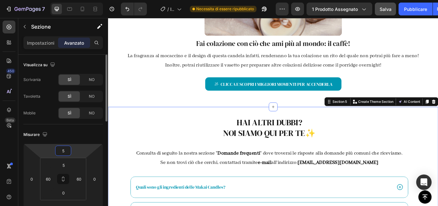
type input "5"
click at [72, 138] on div "Misurare" at bounding box center [63, 134] width 80 height 10
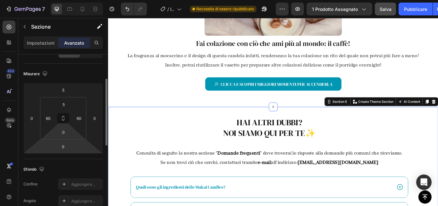
scroll to position [61, 0]
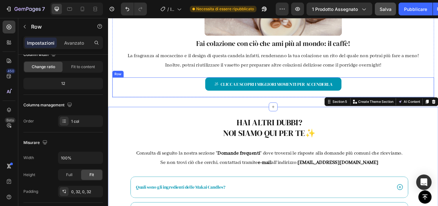
click at [224, 107] on div "CLICCA E SCOPRI I MIGLIORI MOMENTI PER ACCENDERLA Button" at bounding box center [300, 98] width 355 height 23
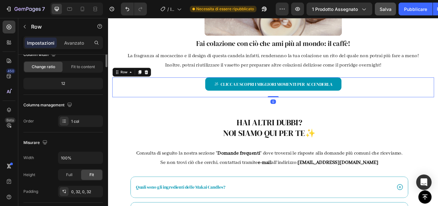
scroll to position [0, 0]
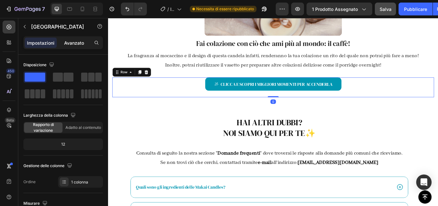
click at [70, 44] on font "Avanzato" at bounding box center [74, 42] width 20 height 5
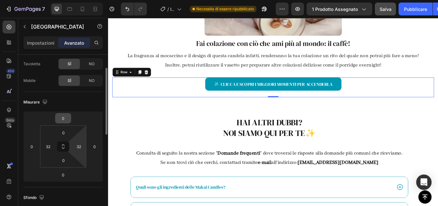
scroll to position [33, 0]
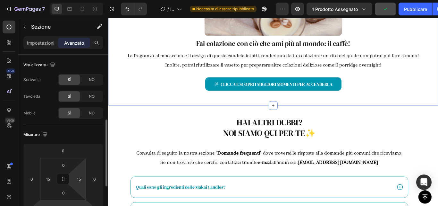
scroll to position [47, 0]
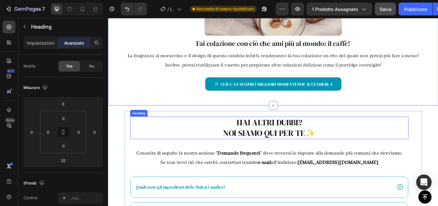
click at [319, 141] on h2 "hAI ALTRI DUBBI? noi sIAMO QUI PER TE ✨" at bounding box center [296, 146] width 325 height 26
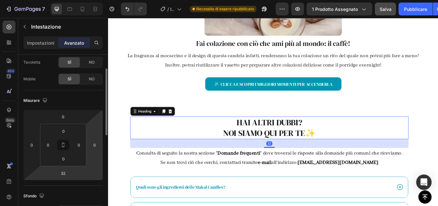
scroll to position [34, 0]
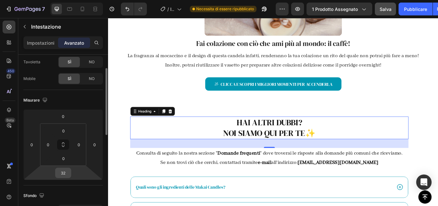
click at [67, 176] on input "32" at bounding box center [63, 173] width 13 height 10
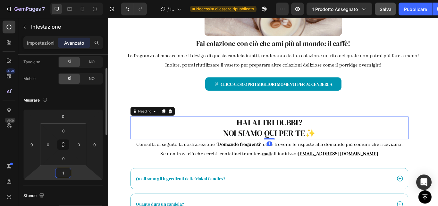
type input "10"
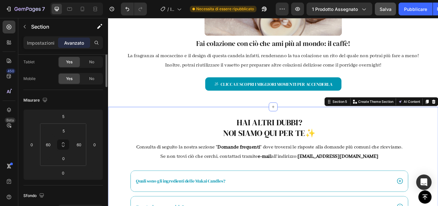
scroll to position [0, 0]
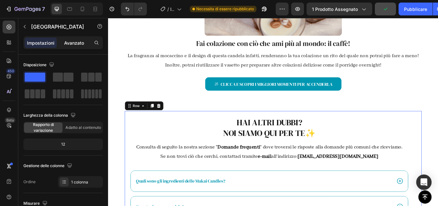
click at [78, 45] on font "Avanzato" at bounding box center [74, 42] width 20 height 5
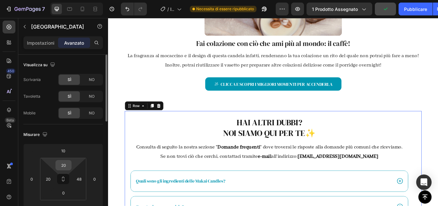
click at [66, 167] on input "20" at bounding box center [63, 165] width 13 height 10
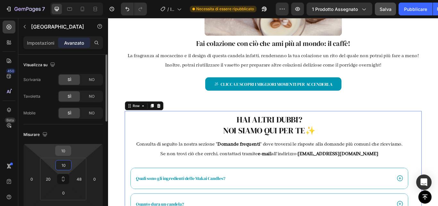
type input "10"
click at [65, 152] on input "10" at bounding box center [63, 151] width 13 height 10
type input "0"
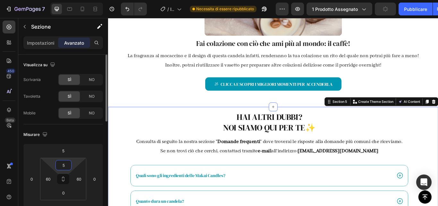
click at [69, 166] on input "5" at bounding box center [63, 165] width 13 height 10
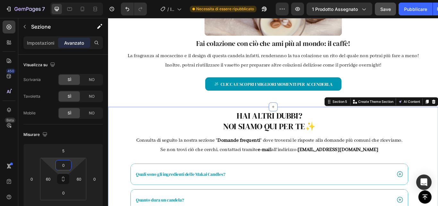
type input "0"
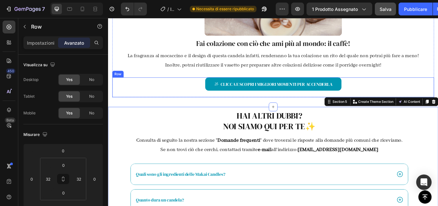
click at [116, 107] on div "CLICCA E SCOPRI I MIGLIORI MOMENTI PER ACCENDERLA Button Row" at bounding box center [300, 98] width 375 height 23
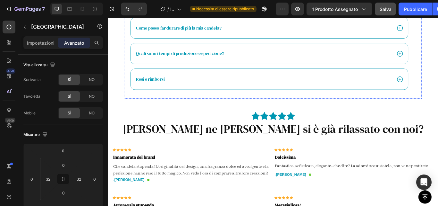
scroll to position [1671, 0]
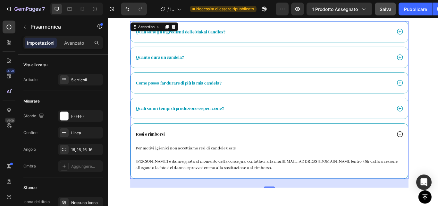
scroll to position [1527, 0]
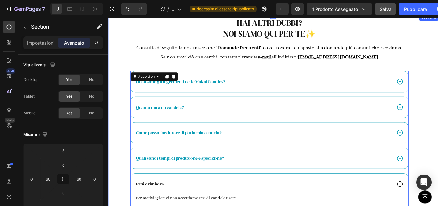
click at [438, 50] on div "hAI ALTRI DUBBI? noi sIAMO QUI PER TE ✨ Heading Consulta di seguito la nostra s…" at bounding box center [300, 150] width 385 height 272
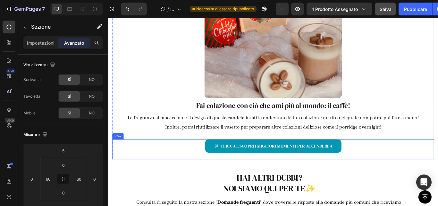
scroll to position [1318, 0]
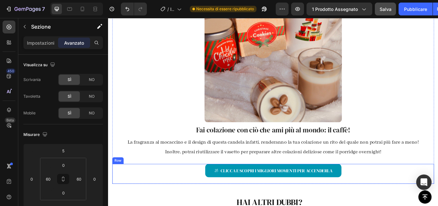
click at [270, 104] on img at bounding box center [300, 59] width 160 height 160
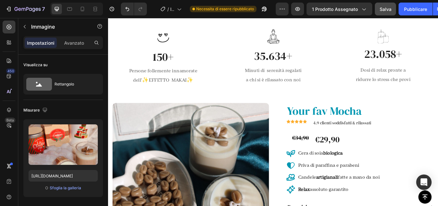
scroll to position [0, 0]
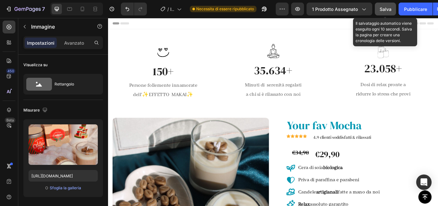
click at [387, 7] on font "Salva" at bounding box center [386, 8] width 12 height 5
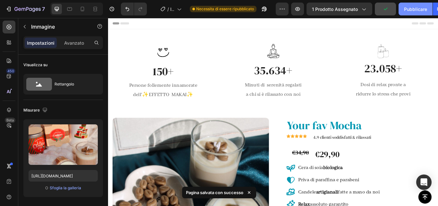
click at [418, 11] on font "Pubblicare" at bounding box center [415, 8] width 23 height 5
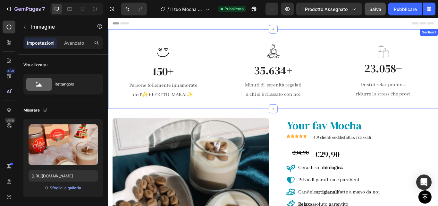
click at [223, 39] on div "Icon 150+ Heading Persone follemente innamorate dell' ✨ EFFETTO MAKAI ✨ Text bl…" at bounding box center [300, 77] width 385 height 93
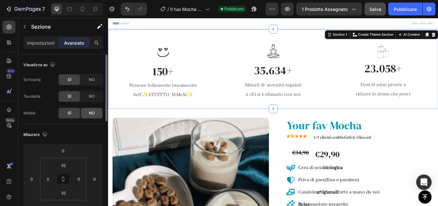
click at [94, 111] on font "NO" at bounding box center [92, 112] width 6 height 5
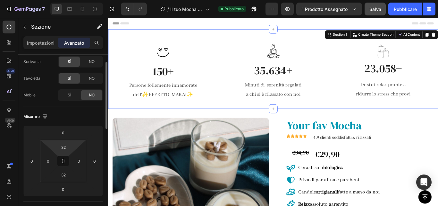
scroll to position [18, 0]
click at [66, 149] on input "32" at bounding box center [63, 147] width 13 height 10
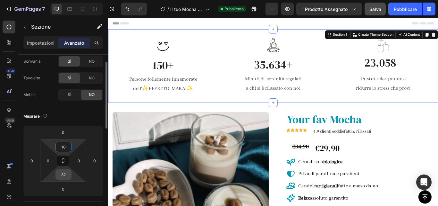
type input "10"
click at [67, 176] on input "32" at bounding box center [63, 174] width 13 height 10
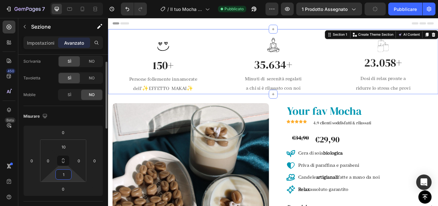
type input "10"
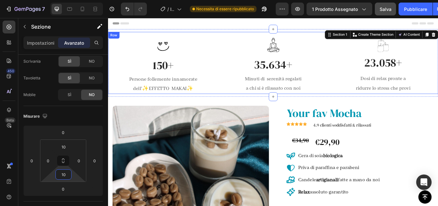
click at [223, 36] on div "Icon 150+ Heading Persone follemente innamorate dell' ✨ EFFETTO MAKAI ✨ Text bl…" at bounding box center [300, 70] width 385 height 72
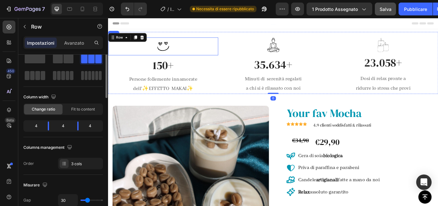
scroll to position [0, 0]
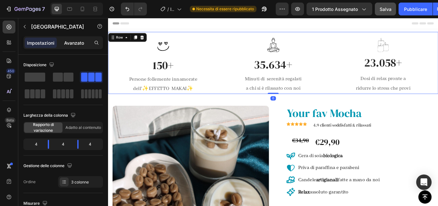
click at [79, 42] on font "Avanzato" at bounding box center [74, 42] width 20 height 5
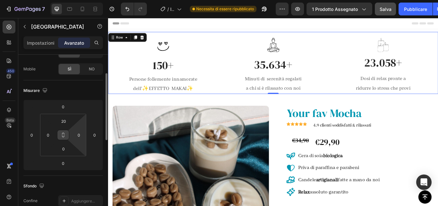
scroll to position [45, 0]
click at [69, 124] on input "20" at bounding box center [63, 120] width 13 height 10
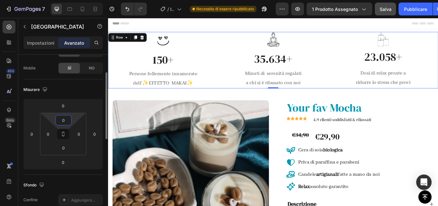
type input "10"
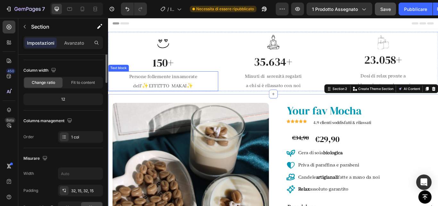
scroll to position [0, 0]
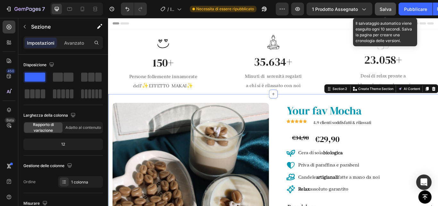
click at [391, 7] on font "Salva" at bounding box center [386, 8] width 12 height 5
click at [412, 8] on font "Pubblicare" at bounding box center [415, 8] width 23 height 5
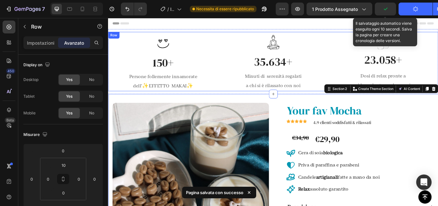
click at [339, 59] on div "Image 35.634+ Heading Minuti di serenità regalati a chi si è rilassato con noi …" at bounding box center [300, 71] width 128 height 66
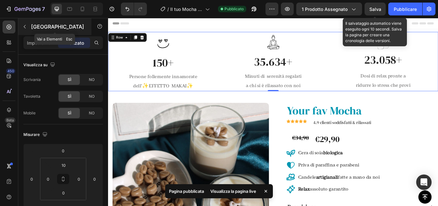
click at [26, 29] on button "button" at bounding box center [25, 26] width 10 height 10
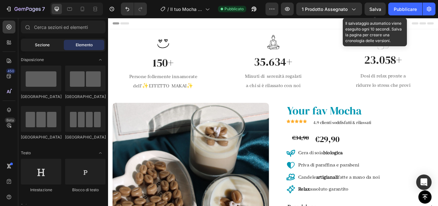
click at [51, 44] on div "Sezione" at bounding box center [42, 45] width 40 height 10
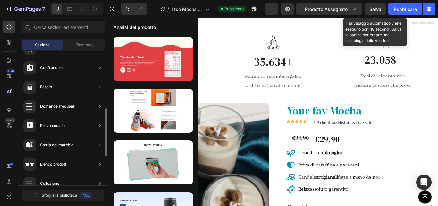
scroll to position [153, 0]
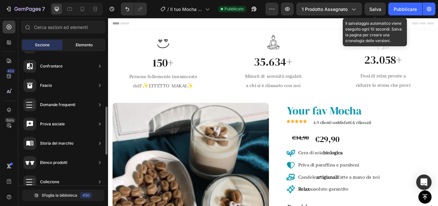
click at [78, 43] on font "Elemento" at bounding box center [84, 44] width 17 height 5
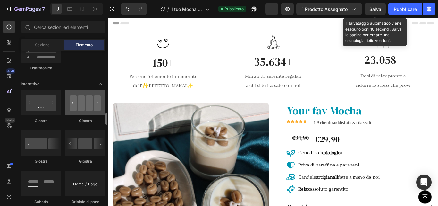
scroll to position [644, 0]
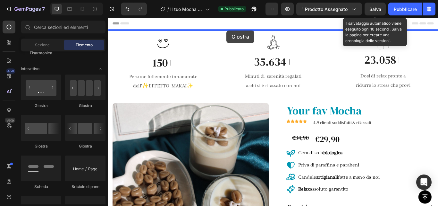
drag, startPoint x: 270, startPoint y: 58, endPoint x: 246, endPoint y: 32, distance: 35.0
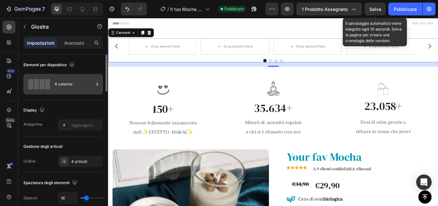
click at [63, 85] on font "4 colonne" at bounding box center [64, 84] width 18 height 5
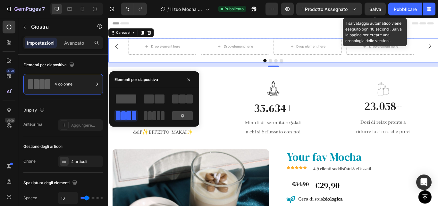
click at [125, 97] on span at bounding box center [126, 98] width 21 height 9
click at [135, 100] on span at bounding box center [126, 98] width 21 height 9
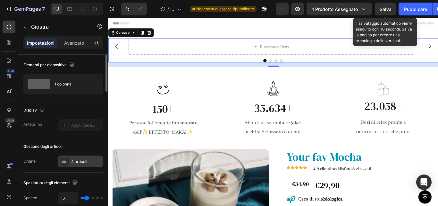
click at [81, 159] on font "4 articoli" at bounding box center [79, 161] width 16 height 5
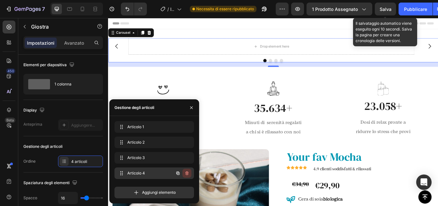
click at [189, 170] on icon "button" at bounding box center [186, 172] width 5 height 5
click at [178, 172] on font "Eliminare" at bounding box center [180, 172] width 17 height 5
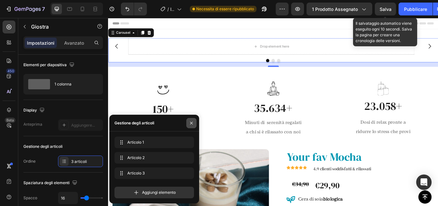
click at [191, 121] on icon "button" at bounding box center [191, 122] width 5 height 5
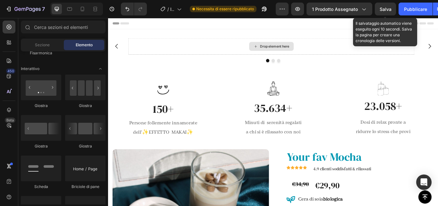
click at [301, 46] on div "Drop element here" at bounding box center [298, 51] width 52 height 10
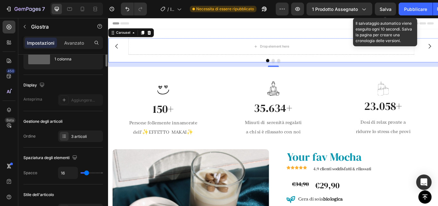
scroll to position [0, 0]
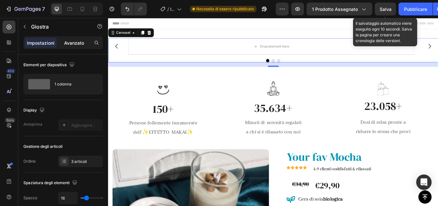
click at [81, 44] on font "Avanzato" at bounding box center [74, 42] width 20 height 5
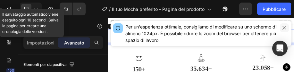
click at [283, 30] on icon "button" at bounding box center [284, 27] width 5 height 5
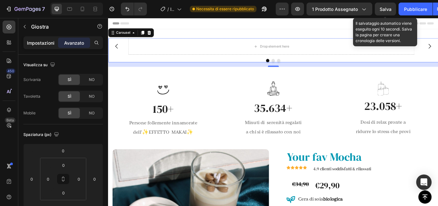
click at [40, 46] on p "Impostazioni" at bounding box center [41, 42] width 28 height 7
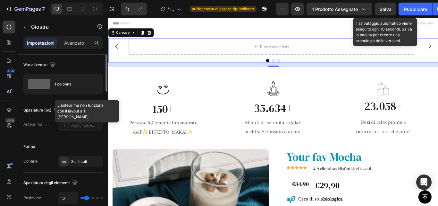
click at [78, 127] on div at bounding box center [80, 125] width 45 height 12
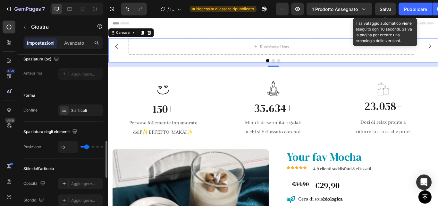
scroll to position [113, 0]
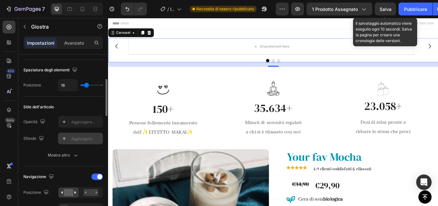
click at [72, 140] on font "Aggiungere..." at bounding box center [83, 138] width 24 height 5
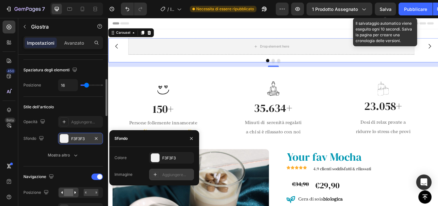
click at [163, 176] on font "Aggiungere..." at bounding box center [174, 174] width 24 height 5
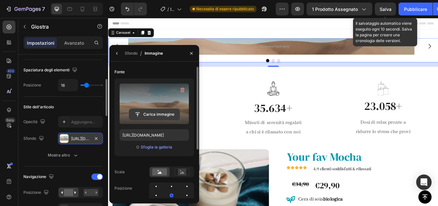
click at [155, 116] on input "file" at bounding box center [154, 114] width 50 height 11
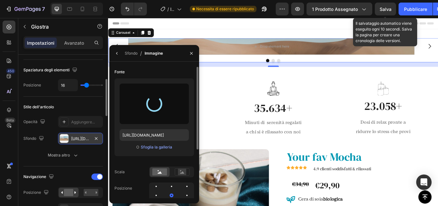
type input "[URL][DOMAIN_NAME]"
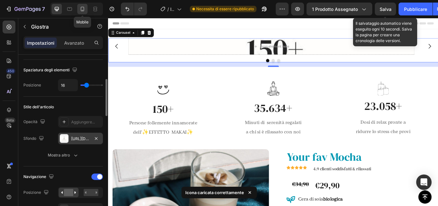
click at [86, 9] on div at bounding box center [82, 9] width 10 height 10
type input "100%"
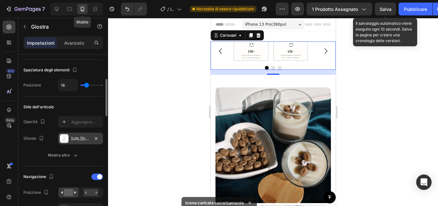
scroll to position [1, 0]
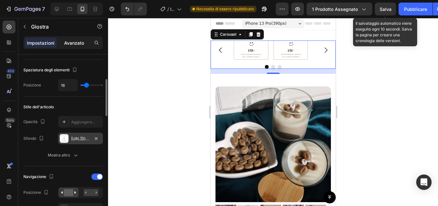
click at [78, 46] on p "Avanzato" at bounding box center [74, 42] width 20 height 7
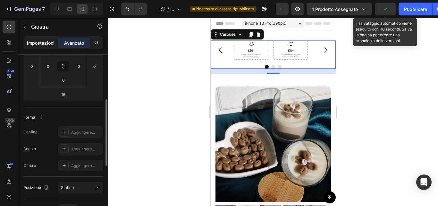
click at [47, 44] on font "Impostazioni" at bounding box center [41, 42] width 28 height 5
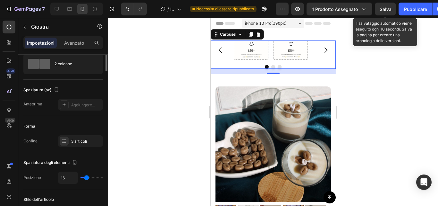
scroll to position [0, 0]
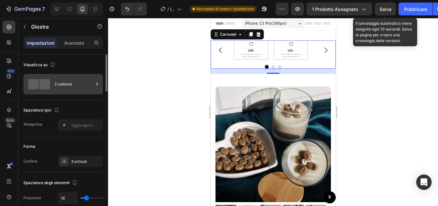
click at [68, 84] on font "2 colonne" at bounding box center [64, 84] width 18 height 5
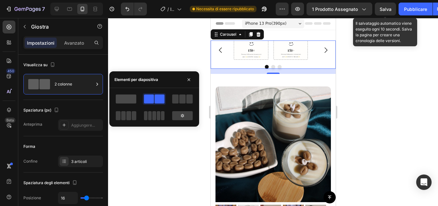
click at [127, 100] on span at bounding box center [126, 98] width 21 height 9
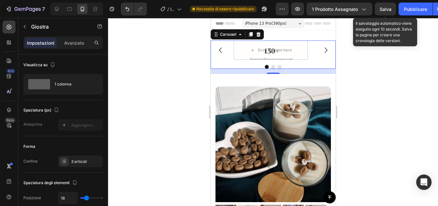
click at [322, 51] on icon "Carousel Next Arrow" at bounding box center [326, 50] width 8 height 8
click at [261, 37] on icon at bounding box center [258, 34] width 5 height 5
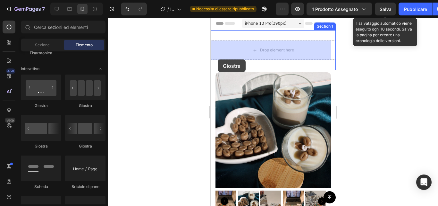
drag, startPoint x: 218, startPoint y: 59, endPoint x: 420, endPoint y: 78, distance: 203.6
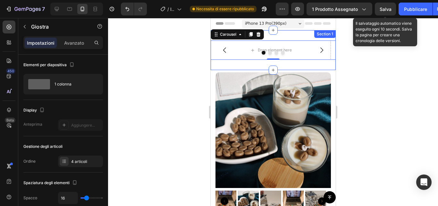
click at [305, 36] on div "Drop element here Drop element here Drop element here Drop element here Carouse…" at bounding box center [272, 50] width 125 height 40
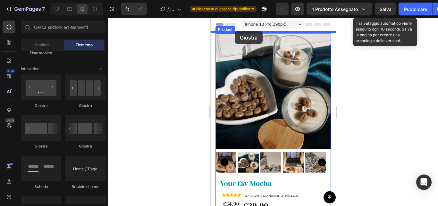
drag, startPoint x: 255, startPoint y: 114, endPoint x: 235, endPoint y: 31, distance: 85.7
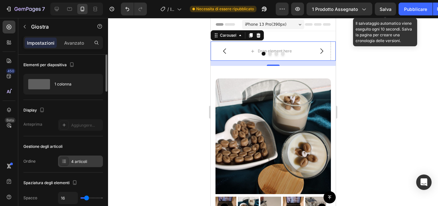
click at [90, 159] on div "4 articoli" at bounding box center [86, 162] width 30 height 6
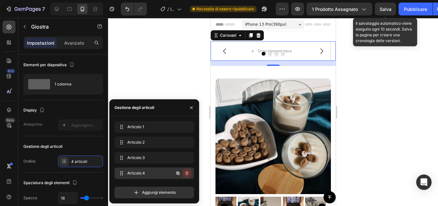
click at [187, 174] on icon "button" at bounding box center [186, 174] width 0 height 2
click at [178, 172] on font "Eliminare" at bounding box center [180, 172] width 17 height 5
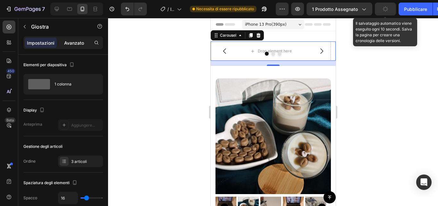
click at [80, 45] on font "Avanzato" at bounding box center [74, 42] width 20 height 5
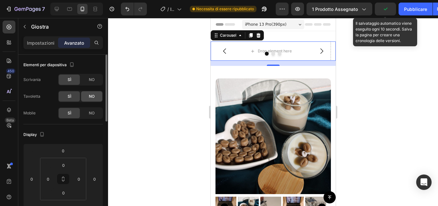
click at [91, 94] on font "NO" at bounding box center [92, 96] width 6 height 5
click at [94, 82] on div "NO" at bounding box center [91, 79] width 21 height 10
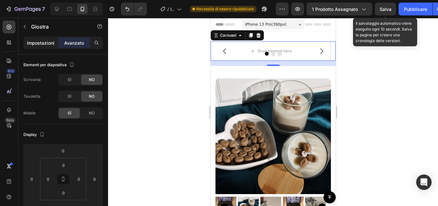
click at [47, 45] on font "Impostazioni" at bounding box center [41, 42] width 28 height 5
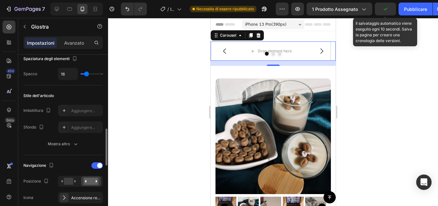
scroll to position [162, 0]
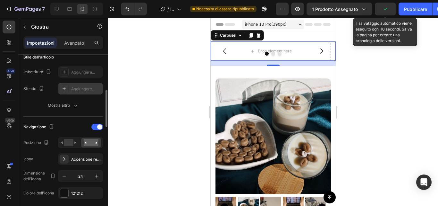
click at [84, 90] on font "Aggiungere..." at bounding box center [83, 88] width 24 height 5
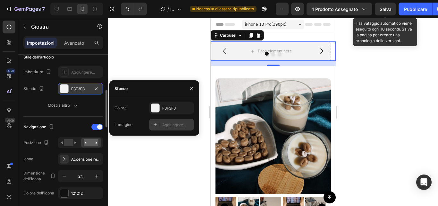
click at [161, 126] on div "Aggiungere..." at bounding box center [171, 125] width 45 height 12
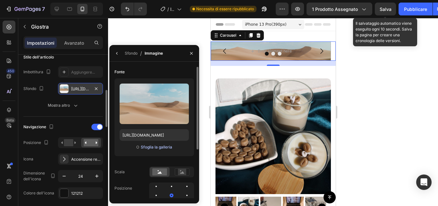
click at [160, 146] on font "Sfoglia la galleria" at bounding box center [156, 146] width 31 height 5
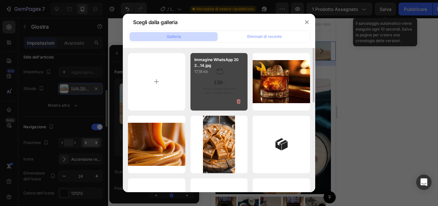
click at [233, 85] on div "Immagine WhatsApp 202...14.jpg 17,18 kb" at bounding box center [219, 81] width 57 height 57
type input "[URL][DOMAIN_NAME]"
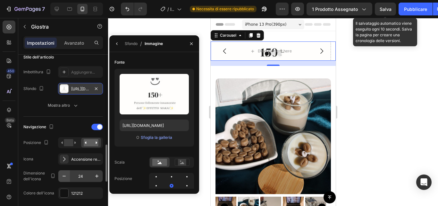
scroll to position [209, 0]
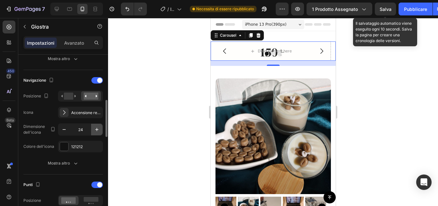
click at [95, 130] on icon "button" at bounding box center [97, 129] width 6 height 6
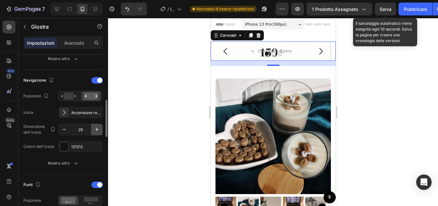
click at [95, 130] on icon "button" at bounding box center [97, 129] width 6 height 6
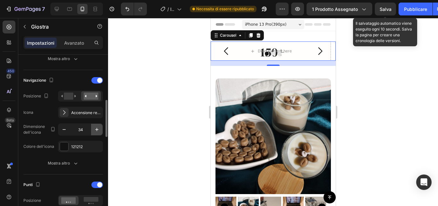
click at [95, 130] on icon "button" at bounding box center [97, 129] width 6 height 6
drag, startPoint x: 95, startPoint y: 130, endPoint x: 61, endPoint y: 130, distance: 34.3
click at [61, 130] on div "37" at bounding box center [80, 130] width 44 height 12
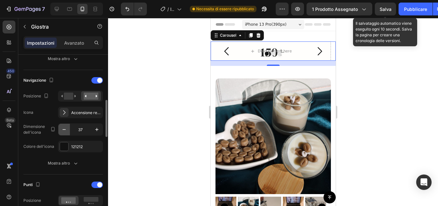
click at [61, 130] on button "button" at bounding box center [64, 130] width 12 height 12
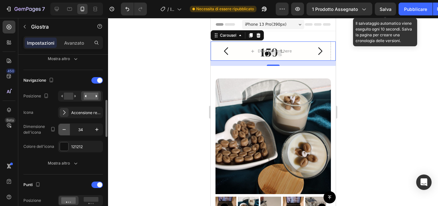
click at [61, 130] on button "button" at bounding box center [64, 130] width 12 height 12
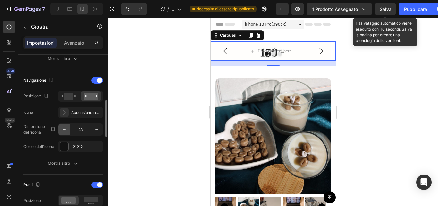
click at [61, 130] on button "button" at bounding box center [64, 130] width 12 height 12
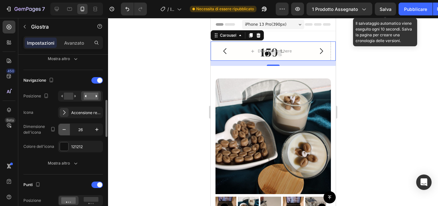
click at [61, 130] on button "button" at bounding box center [64, 130] width 12 height 12
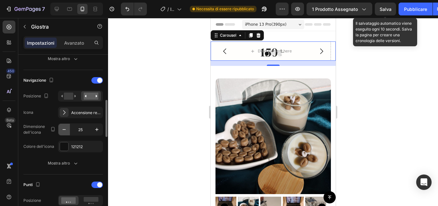
click at [61, 130] on button "button" at bounding box center [64, 130] width 12 height 12
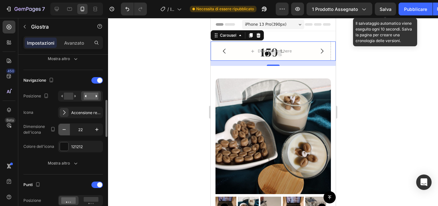
click at [61, 130] on button "button" at bounding box center [64, 130] width 12 height 12
type input "20"
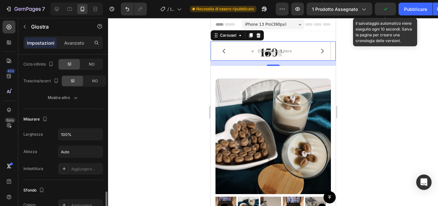
scroll to position [494, 0]
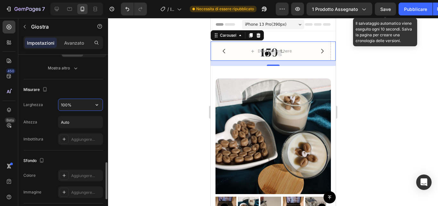
click at [66, 107] on input "100%" at bounding box center [80, 105] width 44 height 12
click at [89, 106] on input "100%" at bounding box center [80, 105] width 44 height 12
click at [100, 105] on button "button" at bounding box center [97, 105] width 12 height 12
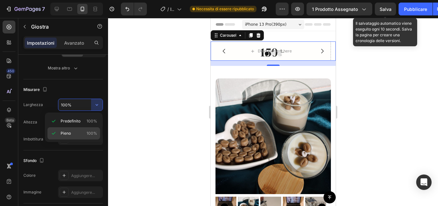
click at [88, 135] on font "100%" at bounding box center [92, 133] width 11 height 5
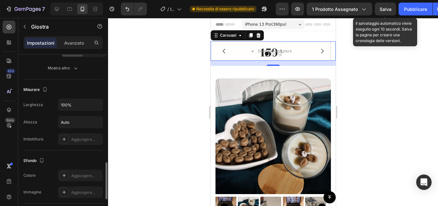
click at [93, 112] on div "Larghezza 100% Altezza Auto Imbottitura Aggiungere..." at bounding box center [63, 122] width 80 height 46
click at [88, 106] on input "100%" at bounding box center [80, 105] width 44 height 12
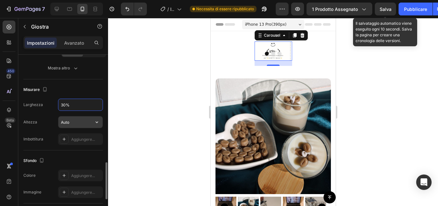
type input "30%"
click at [78, 124] on input "Auto" at bounding box center [80, 122] width 44 height 12
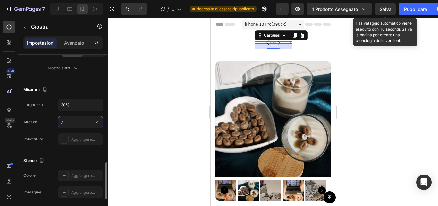
type input "70"
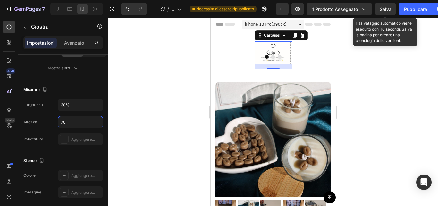
click at [153, 92] on div at bounding box center [273, 112] width 330 height 188
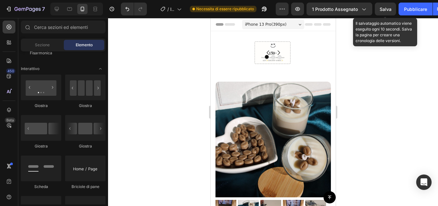
click at [54, 50] on div "Sezione Elemento" at bounding box center [63, 45] width 85 height 13
click at [270, 50] on button "Carousel Next Arrow" at bounding box center [278, 52] width 17 height 17
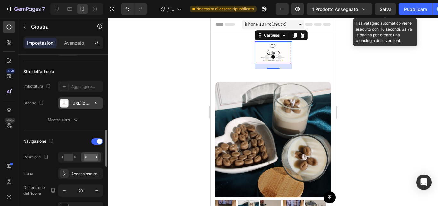
scroll to position [184, 0]
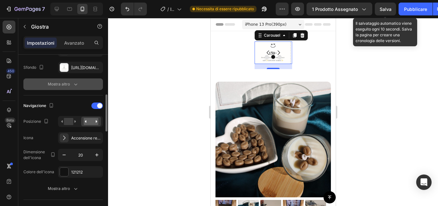
click at [71, 84] on div "Mostra altro" at bounding box center [63, 84] width 31 height 6
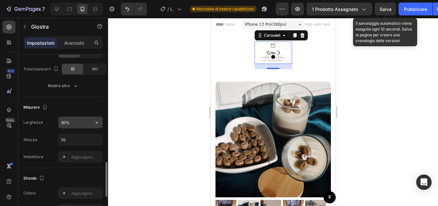
scroll to position [526, 0]
click at [79, 122] on input "30%" at bounding box center [80, 123] width 44 height 12
click at [94, 120] on icon "button" at bounding box center [97, 122] width 6 height 6
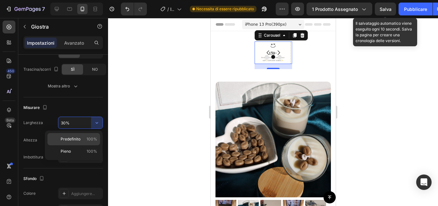
click at [85, 143] on div "Predefinito 100%" at bounding box center [73, 139] width 53 height 12
type input "100%"
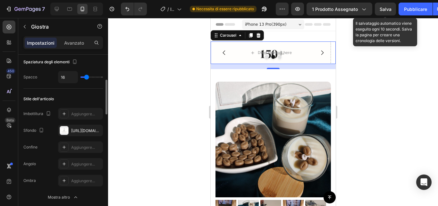
scroll to position [121, 0]
click at [77, 130] on font "[URL][DOMAIN_NAME]" at bounding box center [91, 130] width 41 height 5
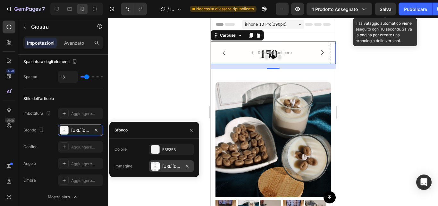
click at [167, 169] on div "[URL][DOMAIN_NAME]" at bounding box center [171, 166] width 45 height 12
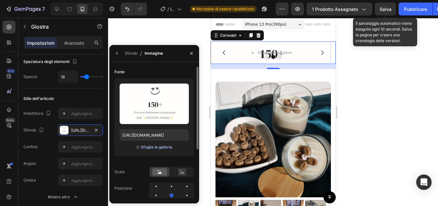
click at [162, 145] on font "Sfoglia la galleria" at bounding box center [156, 146] width 31 height 5
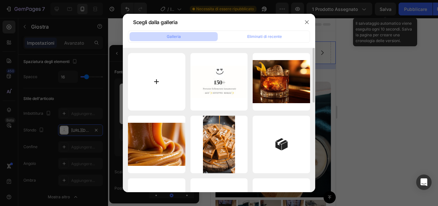
click at [158, 99] on input "file" at bounding box center [156, 81] width 57 height 57
click at [307, 17] on button "button" at bounding box center [307, 22] width 10 height 10
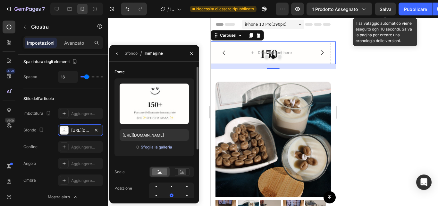
click at [160, 146] on font "Sfoglia la galleria" at bounding box center [156, 146] width 31 height 5
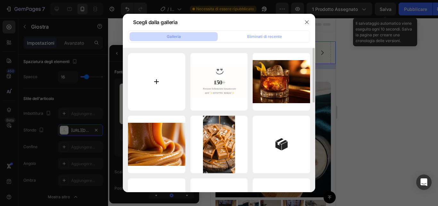
click at [171, 90] on input "file" at bounding box center [156, 81] width 57 height 57
type input "C:\fakepath\Immagine WhatsApp 2025-09-27 ore 06.34.29_8e0ae301.jpg"
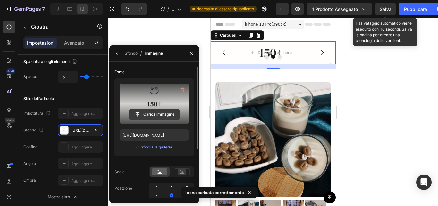
click at [164, 115] on input "file" at bounding box center [154, 114] width 50 height 11
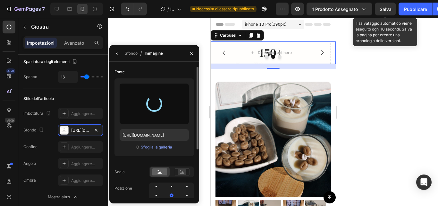
type input "[URL][DOMAIN_NAME]"
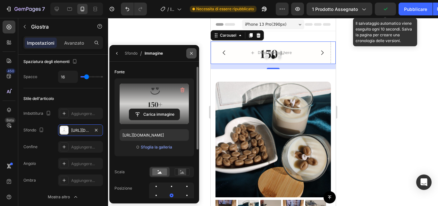
click at [193, 50] on button "button" at bounding box center [191, 53] width 10 height 10
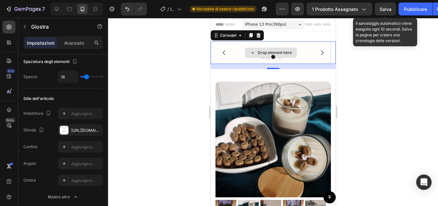
click at [308, 45] on div "Drop element here" at bounding box center [270, 52] width 120 height 22
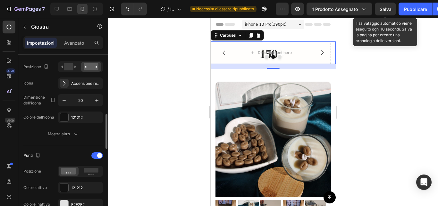
scroll to position [288, 0]
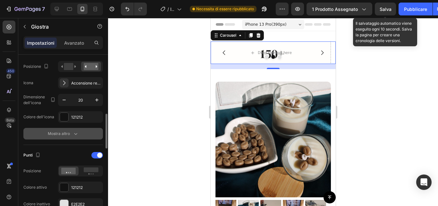
click at [73, 137] on button "Mostra altro" at bounding box center [63, 134] width 80 height 12
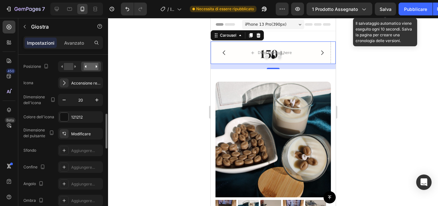
scroll to position [312, 0]
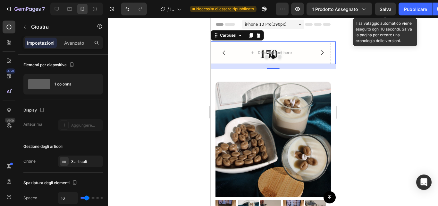
scroll to position [312, 0]
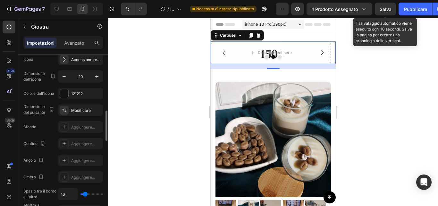
click at [83, 116] on div "Dimensione del pulsante Modificare Sfondo Aggiungere... Confine Aggiungere... […" at bounding box center [63, 160] width 80 height 112
click at [84, 111] on font "Modificare" at bounding box center [81, 110] width 20 height 5
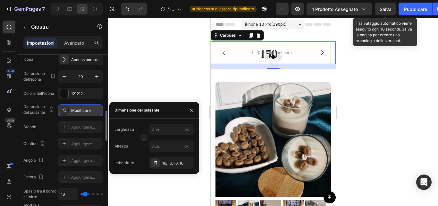
click at [84, 111] on font "Modificare" at bounding box center [81, 110] width 20 height 5
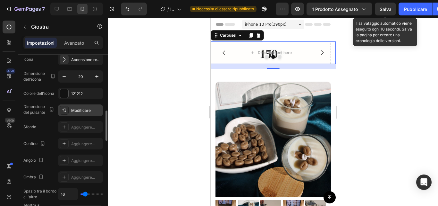
click at [84, 111] on font "Modificare" at bounding box center [81, 110] width 20 height 5
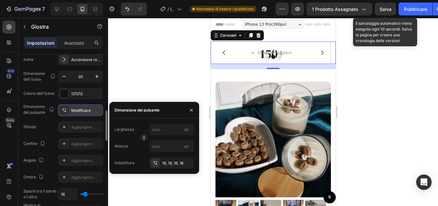
click at [84, 111] on font "Modificare" at bounding box center [81, 110] width 20 height 5
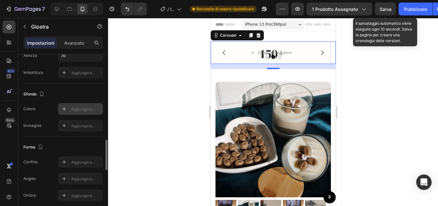
scroll to position [689, 0]
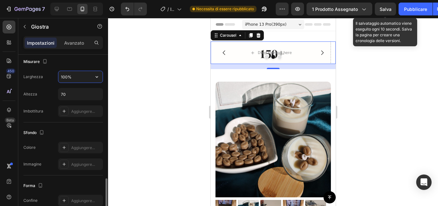
click at [86, 81] on input "100%" at bounding box center [80, 77] width 44 height 12
type input "500%"
click at [80, 96] on input "70" at bounding box center [80, 94] width 44 height 12
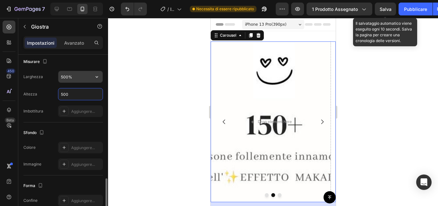
type input "500"
click at [86, 81] on input "500%" at bounding box center [80, 77] width 44 height 12
type input "300%"
click at [80, 96] on input "500" at bounding box center [80, 94] width 44 height 12
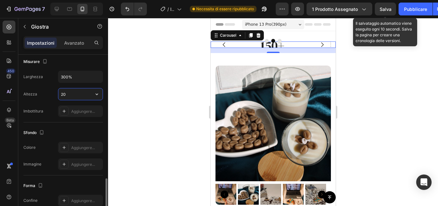
type input "2"
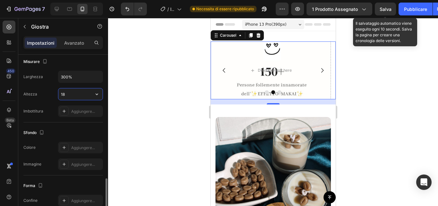
type input "1"
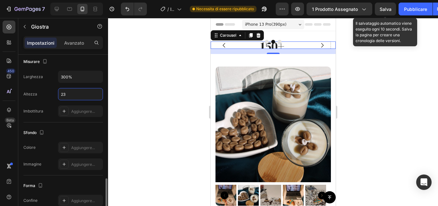
type input "230"
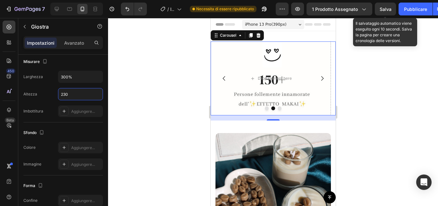
click at [154, 84] on div at bounding box center [273, 112] width 330 height 188
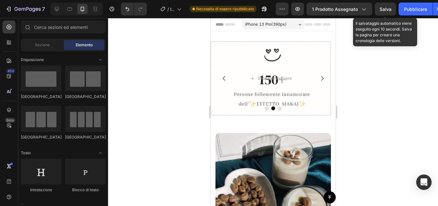
click at [173, 85] on div at bounding box center [273, 112] width 330 height 188
click at [319, 78] on icon "Carousel Next Arrow" at bounding box center [322, 78] width 6 height 6
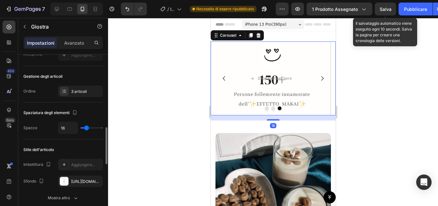
scroll to position [117, 0]
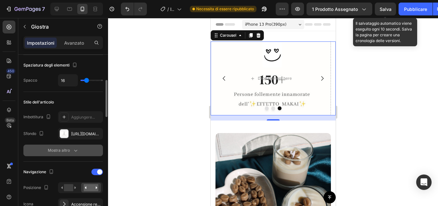
click at [75, 149] on icon "button" at bounding box center [76, 150] width 6 height 6
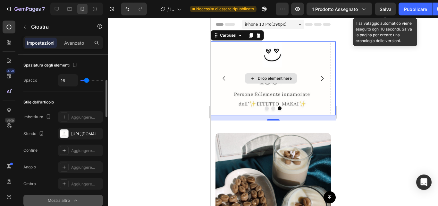
click at [285, 77] on div "Drop element here" at bounding box center [275, 78] width 34 height 5
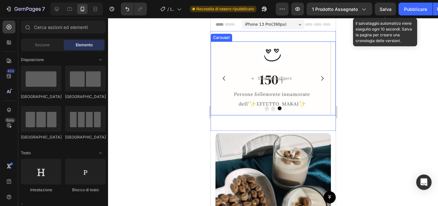
click at [320, 78] on icon "Carousel Next Arrow" at bounding box center [322, 78] width 6 height 6
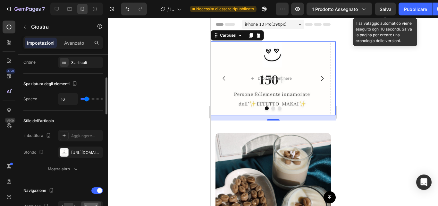
scroll to position [101, 0]
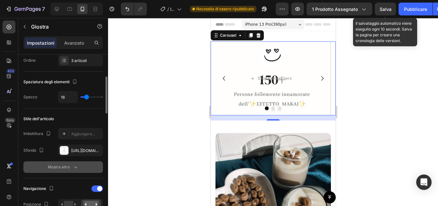
click at [74, 168] on icon "button" at bounding box center [76, 167] width 6 height 6
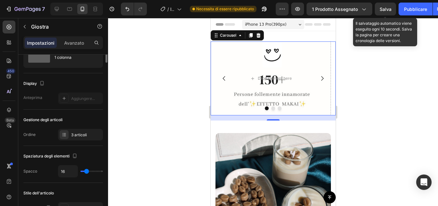
scroll to position [0, 0]
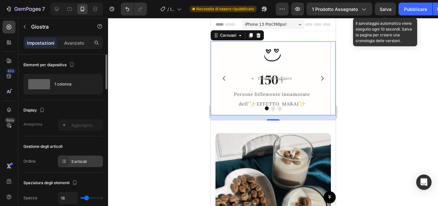
click at [75, 162] on font "3 articoli" at bounding box center [79, 161] width 16 height 5
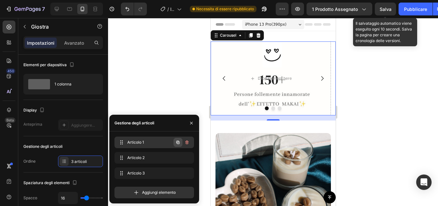
click at [177, 142] on icon "button" at bounding box center [177, 142] width 3 height 3
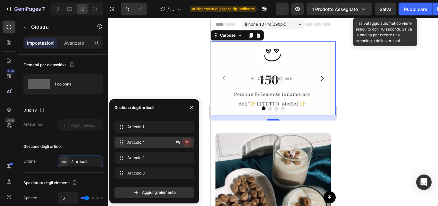
click at [190, 141] on button "button" at bounding box center [187, 142] width 9 height 9
click at [190, 141] on button "Eliminare" at bounding box center [180, 142] width 23 height 9
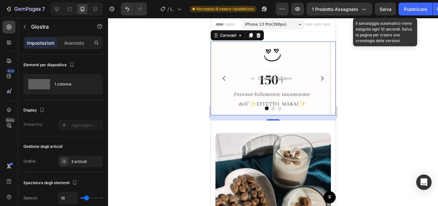
click at [272, 108] on button "Dot" at bounding box center [273, 108] width 4 height 4
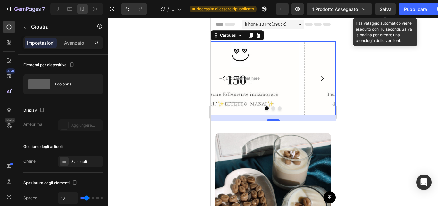
click at [272, 108] on button "Dot" at bounding box center [273, 108] width 4 height 4
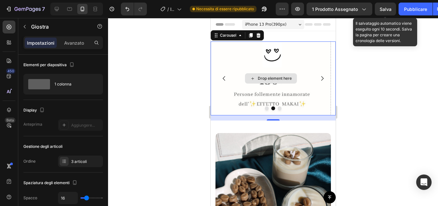
click at [278, 78] on div "Drop element here" at bounding box center [275, 78] width 34 height 5
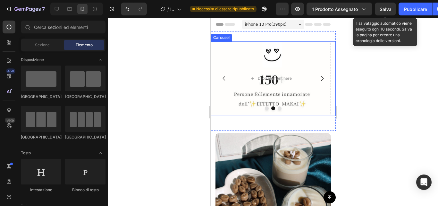
click at [265, 108] on button "Dot" at bounding box center [267, 108] width 4 height 4
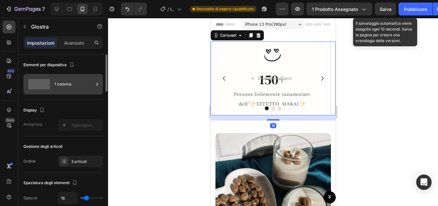
click at [78, 92] on div "1 colonna" at bounding box center [63, 84] width 80 height 21
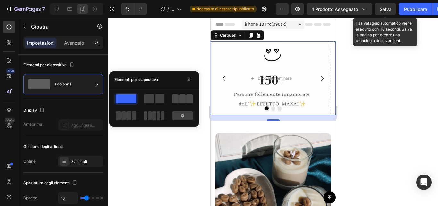
click at [181, 98] on span at bounding box center [182, 98] width 6 height 9
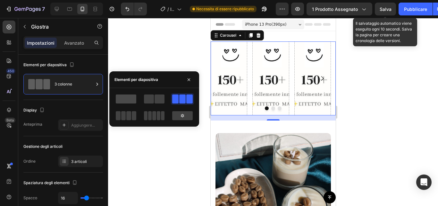
click at [121, 98] on span at bounding box center [126, 98] width 21 height 9
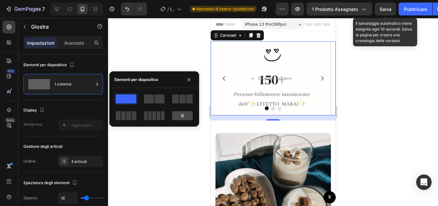
click at [188, 117] on div at bounding box center [182, 115] width 21 height 9
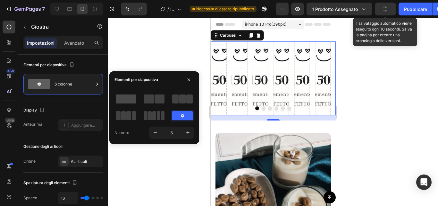
click at [127, 98] on span at bounding box center [126, 98] width 21 height 9
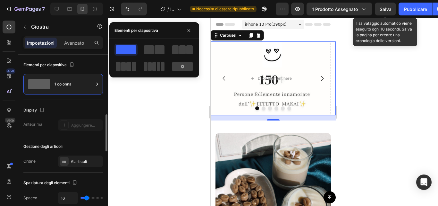
scroll to position [49, 0]
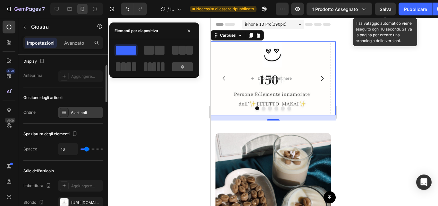
click at [82, 114] on font "6 articoli" at bounding box center [79, 112] width 16 height 5
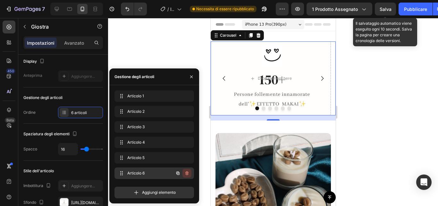
click at [189, 174] on icon "button" at bounding box center [186, 172] width 5 height 5
click at [189, 174] on button "Eliminare" at bounding box center [180, 172] width 23 height 9
click at [189, 186] on div "Aggiungi elemento" at bounding box center [155, 192] width 80 height 12
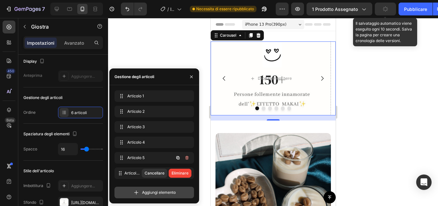
click at [188, 159] on icon "button" at bounding box center [186, 157] width 5 height 5
click at [188, 159] on font "Eliminare" at bounding box center [180, 157] width 17 height 5
click at [184, 186] on div "Aggiungi elemento" at bounding box center [155, 192] width 80 height 12
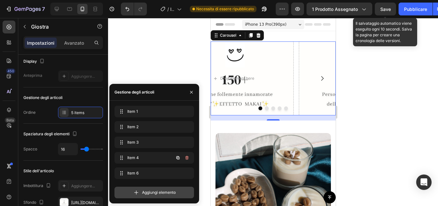
click at [191, 158] on button "button" at bounding box center [187, 157] width 9 height 9
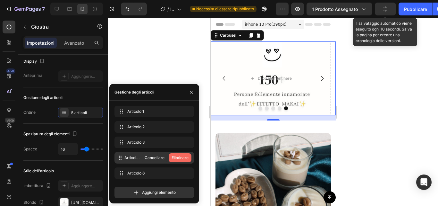
click at [184, 158] on font "Eliminare" at bounding box center [180, 157] width 17 height 5
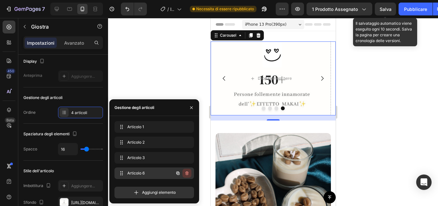
click at [187, 174] on icon "button" at bounding box center [186, 172] width 5 height 5
click at [173, 172] on font "Eliminare" at bounding box center [180, 172] width 17 height 5
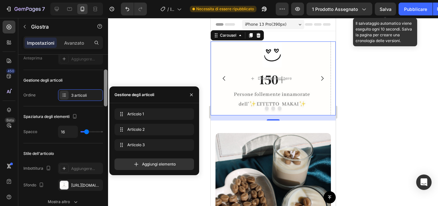
scroll to position [66, 0]
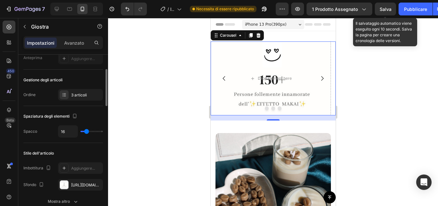
click at [99, 147] on div "Stile dell'articolo Imbottitura Aggiungere... Sfondo [URL][DOMAIN_NAME] Mostra …" at bounding box center [63, 178] width 80 height 70
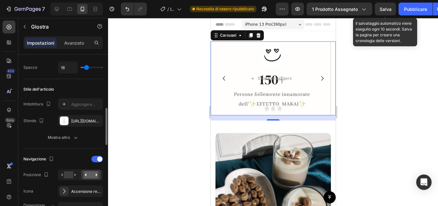
scroll to position [152, 0]
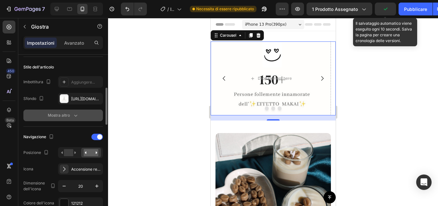
click at [73, 119] on button "Mostra altro" at bounding box center [63, 115] width 80 height 12
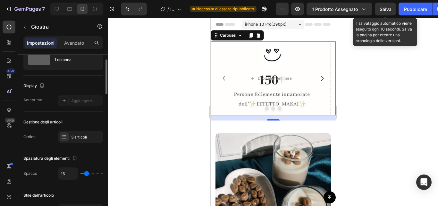
scroll to position [0, 0]
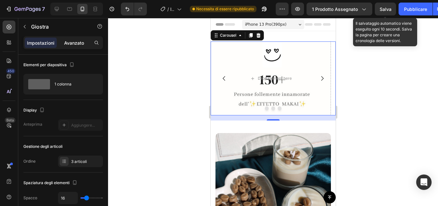
click at [78, 40] on font "Avanzato" at bounding box center [74, 42] width 20 height 5
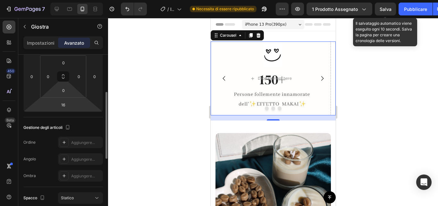
scroll to position [100, 0]
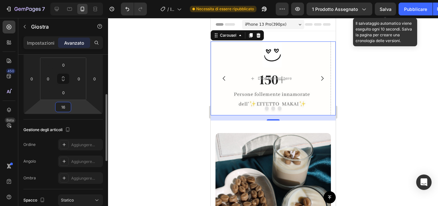
click at [65, 107] on input "16" at bounding box center [63, 107] width 13 height 10
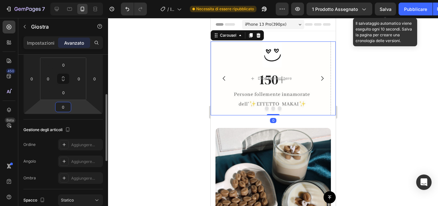
type input "0"
click at [78, 122] on div "Gestione degli articoli Ordine Aggiungere... [PERSON_NAME]... [PERSON_NAME]..." at bounding box center [63, 154] width 80 height 70
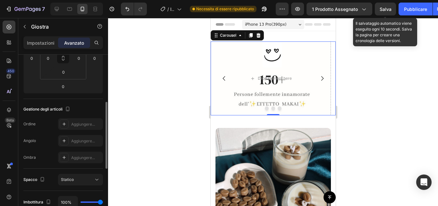
scroll to position [120, 0]
click at [47, 45] on font "Impostazioni" at bounding box center [41, 42] width 28 height 5
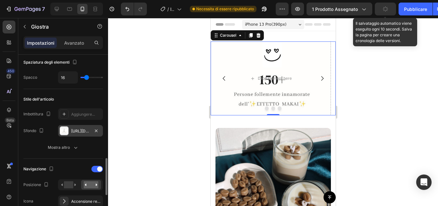
scroll to position [184, 0]
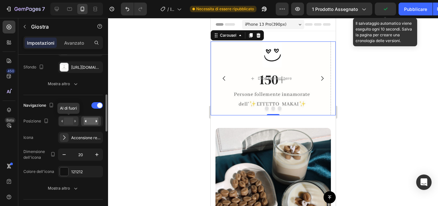
click at [77, 122] on div at bounding box center [69, 121] width 20 height 10
click at [95, 122] on rect at bounding box center [91, 120] width 15 height 7
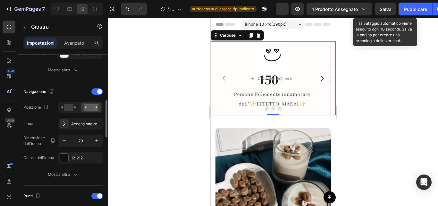
scroll to position [200, 0]
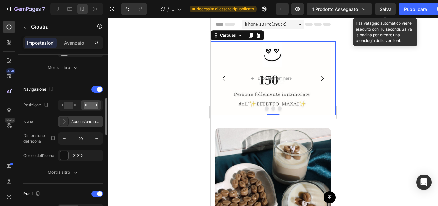
click at [66, 124] on icon at bounding box center [64, 121] width 6 height 6
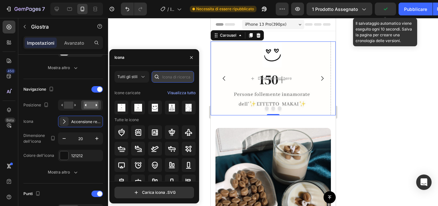
click at [177, 77] on input "text" at bounding box center [173, 77] width 42 height 12
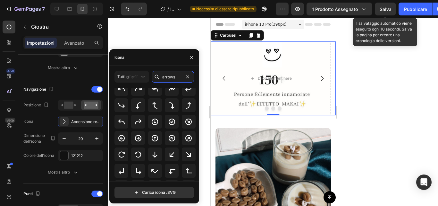
scroll to position [0, 0]
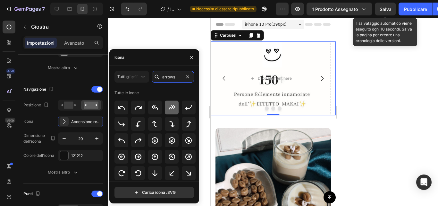
type input "arrows"
click at [171, 109] on icon at bounding box center [172, 108] width 8 height 8
click at [191, 55] on icon "button" at bounding box center [191, 57] width 5 height 5
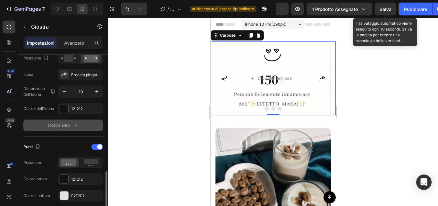
scroll to position [298, 0]
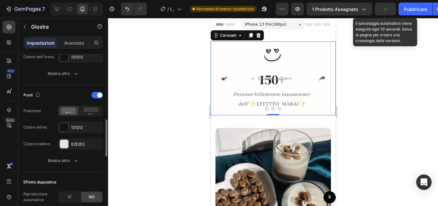
click at [62, 168] on div "Punti Posizione Colore attivo 121212 Colore inattivo E2E2E2 Mostra altro" at bounding box center [63, 128] width 80 height 87
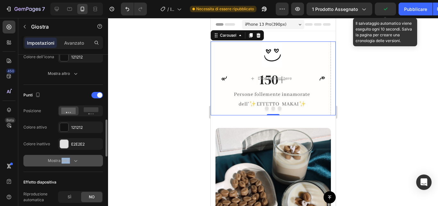
click at [64, 162] on font "Mostra altro" at bounding box center [59, 160] width 22 height 5
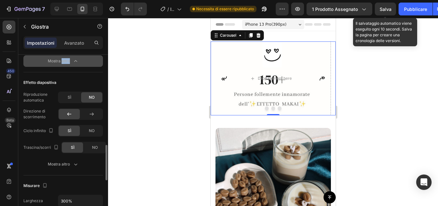
scroll to position [433, 0]
click at [64, 162] on font "Mostra altro" at bounding box center [59, 163] width 22 height 5
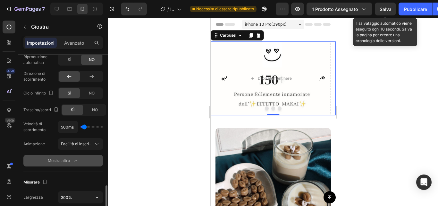
scroll to position [501, 0]
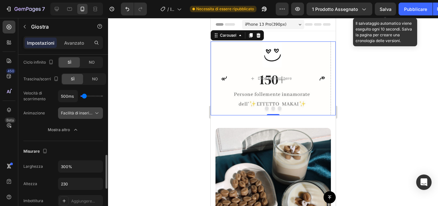
click at [94, 114] on icon at bounding box center [97, 113] width 6 height 6
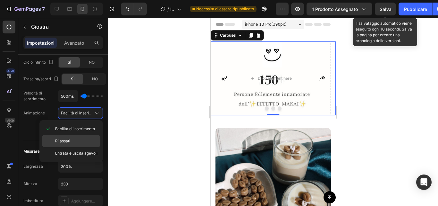
click at [84, 142] on p "Rilassati" at bounding box center [76, 141] width 42 height 6
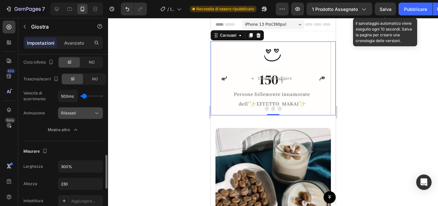
click at [95, 114] on icon at bounding box center [97, 113] width 6 height 6
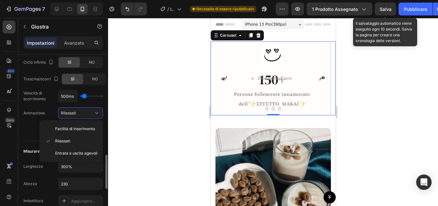
click at [35, 136] on div "Effetto diapositiva Riproduzione automatica SÌ NO Direzione di scorrimento Cicl…" at bounding box center [63, 72] width 80 height 137
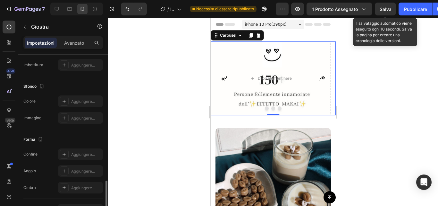
scroll to position [635, 0]
click at [64, 117] on icon at bounding box center [64, 118] width 5 height 5
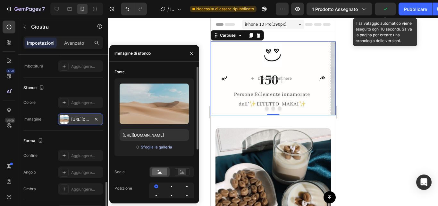
click at [146, 146] on font "Sfoglia la galleria" at bounding box center [156, 146] width 31 height 5
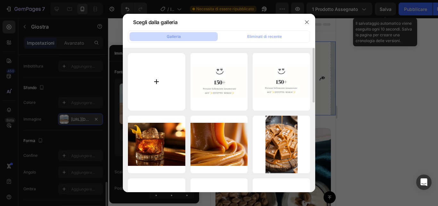
click at [167, 84] on input "file" at bounding box center [156, 81] width 57 height 57
type input "C:\fakepath\55bdbba2425d5d28af1ab554f56f73e3.jpg"
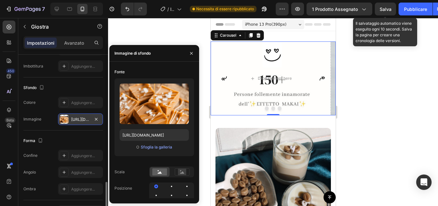
type input "[URL][DOMAIN_NAME]"
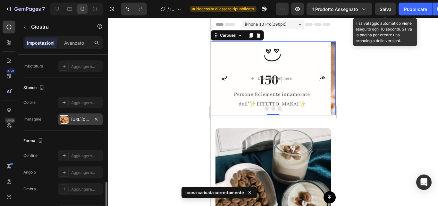
click at [172, 32] on div at bounding box center [273, 112] width 330 height 188
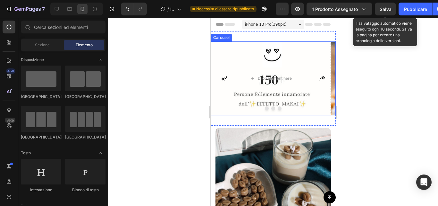
click at [319, 79] on icon "Carousel Next Arrow" at bounding box center [322, 78] width 6 height 6
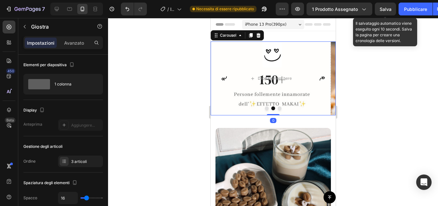
click at [319, 79] on icon "Carousel Next Arrow" at bounding box center [322, 78] width 6 height 6
click at [225, 79] on icon "Carousel Back Arrow" at bounding box center [223, 78] width 5 height 4
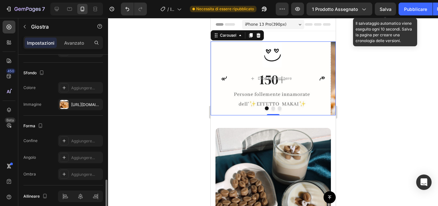
scroll to position [580, 0]
click at [83, 106] on font "[URL][DOMAIN_NAME]" at bounding box center [91, 105] width 41 height 5
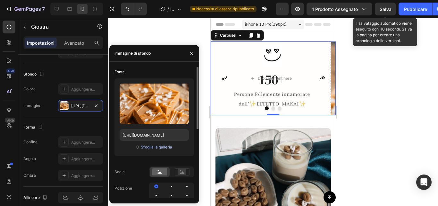
click at [147, 147] on font "Sfoglia la galleria" at bounding box center [156, 146] width 31 height 5
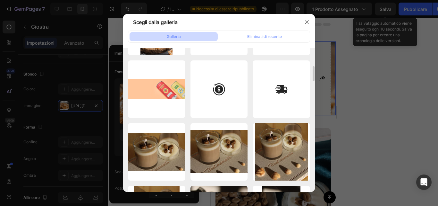
scroll to position [180, 0]
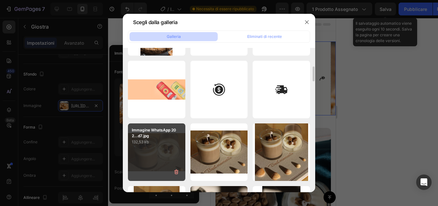
click at [159, 145] on div "Immagine WhatsApp 202...d7.jpg 132,53 kb" at bounding box center [156, 151] width 57 height 57
type input "[URL][DOMAIN_NAME]"
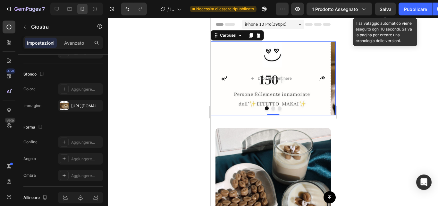
click at [223, 77] on icon "Carousel Back Arrow" at bounding box center [224, 78] width 6 height 6
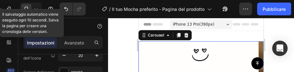
scroll to position [40, 0]
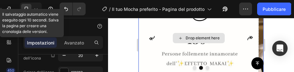
click at [197, 36] on div "Drop element here" at bounding box center [203, 38] width 34 height 5
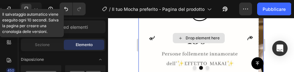
click at [197, 37] on div "Drop element here" at bounding box center [203, 38] width 34 height 5
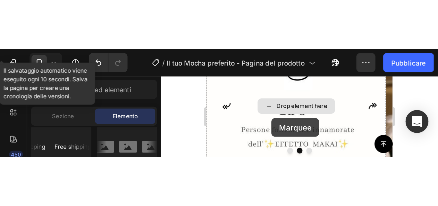
scroll to position [58, 0]
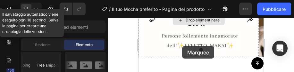
drag, startPoint x: 225, startPoint y: 68, endPoint x: 190, endPoint y: 61, distance: 35.4
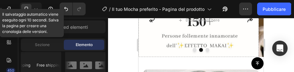
click at [87, 61] on div "Marquee element should not be added within another Carousel" at bounding box center [147, 60] width 150 height 14
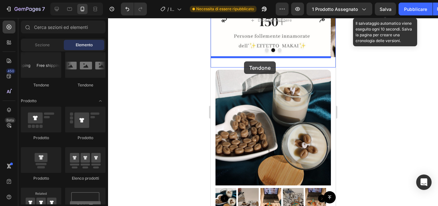
drag, startPoint x: 302, startPoint y: 95, endPoint x: 244, endPoint y: 61, distance: 67.3
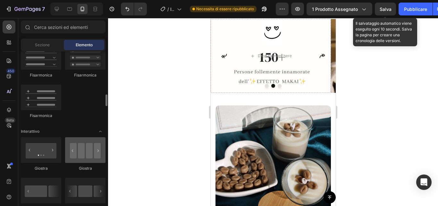
scroll to position [580, 0]
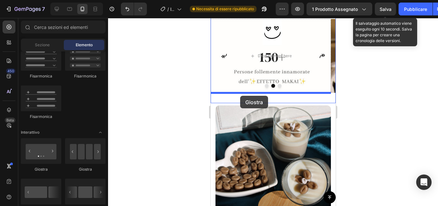
drag, startPoint x: 297, startPoint y: 174, endPoint x: 240, endPoint y: 96, distance: 97.2
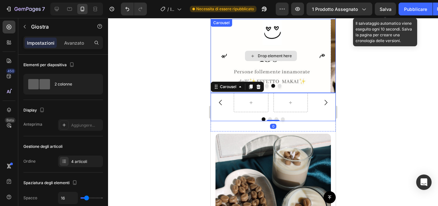
scroll to position [0, 0]
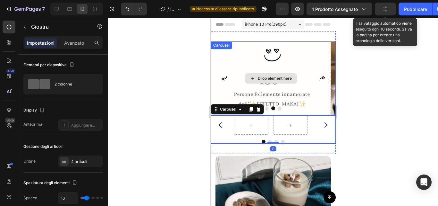
click at [302, 56] on div "Drop element here" at bounding box center [270, 78] width 120 height 74
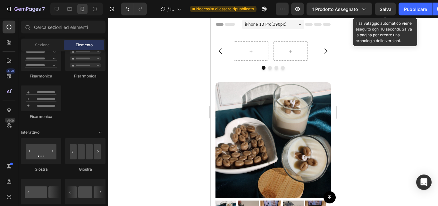
scroll to position [293, 0]
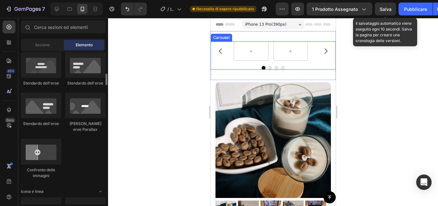
click at [230, 58] on div at bounding box center [272, 50] width 125 height 19
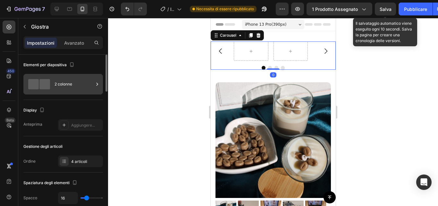
click at [79, 79] on div "2 colonne" at bounding box center [74, 84] width 39 height 15
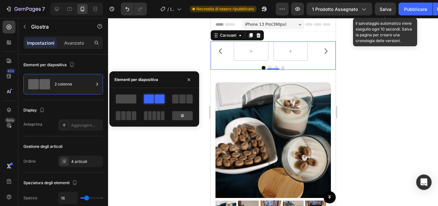
click at [124, 96] on span at bounding box center [126, 98] width 21 height 9
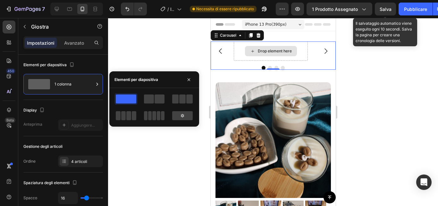
click at [258, 53] on div "Drop element here" at bounding box center [275, 50] width 34 height 5
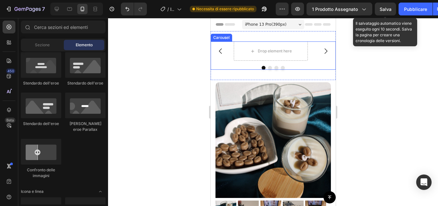
click at [235, 65] on div "Drop element here Drop element here Drop element here Drop element here [GEOGRA…" at bounding box center [272, 55] width 125 height 28
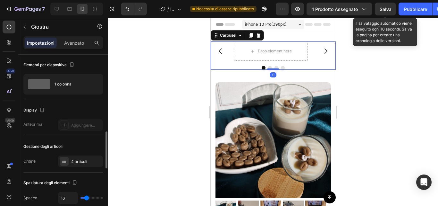
scroll to position [63, 0]
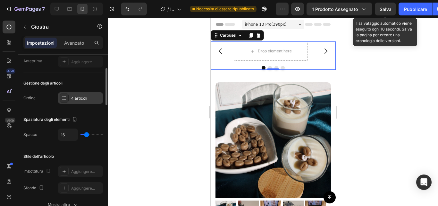
click at [96, 103] on div "4 articoli" at bounding box center [80, 98] width 45 height 12
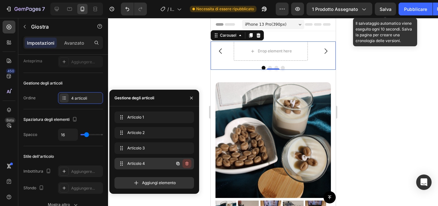
click at [189, 162] on icon "button" at bounding box center [186, 163] width 5 height 5
click at [187, 162] on font "Eliminare" at bounding box center [180, 163] width 17 height 5
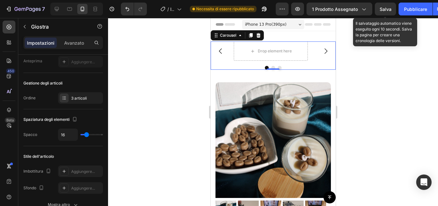
click at [170, 62] on div at bounding box center [273, 112] width 330 height 188
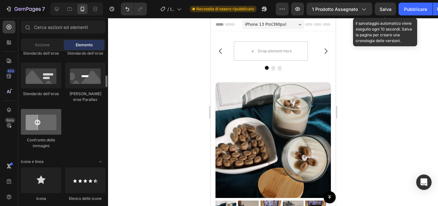
scroll to position [322, 0]
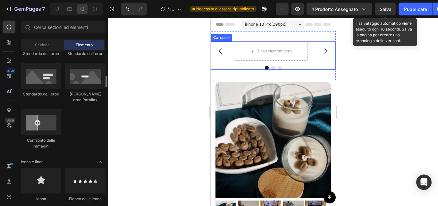
click at [247, 65] on div "Drop element here Drop element here Drop element here [GEOGRAPHIC_DATA]" at bounding box center [272, 55] width 125 height 28
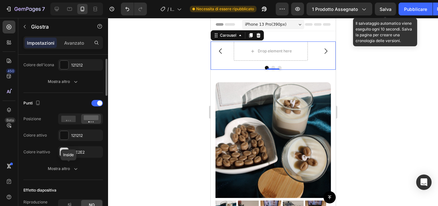
scroll to position [242, 0]
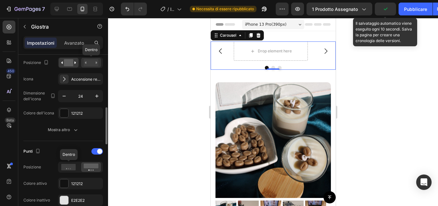
click at [94, 66] on rect at bounding box center [91, 62] width 15 height 7
click at [73, 63] on icon at bounding box center [68, 62] width 15 height 7
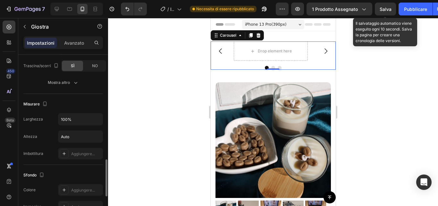
scroll to position [480, 0]
click at [83, 120] on input "100%" at bounding box center [80, 119] width 44 height 12
type input "220%"
click at [67, 139] on input "Auto" at bounding box center [80, 136] width 44 height 12
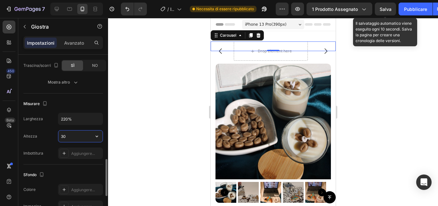
type input "3"
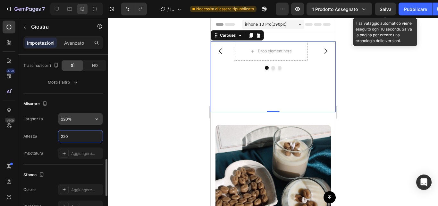
type input "220"
click at [81, 117] on input "220%" at bounding box center [80, 119] width 44 height 12
type input "300%"
click at [96, 108] on div "Misurare" at bounding box center [63, 104] width 80 height 10
click at [81, 141] on input "220" at bounding box center [80, 136] width 44 height 12
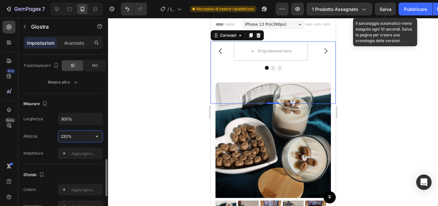
type input "220"
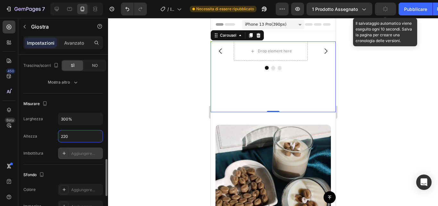
click at [84, 158] on div "Aggiungere..." at bounding box center [80, 153] width 45 height 12
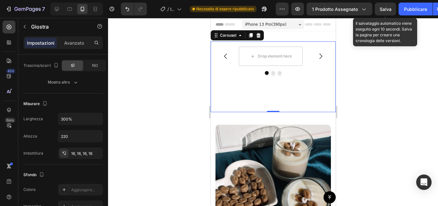
click at [159, 117] on div at bounding box center [273, 112] width 330 height 188
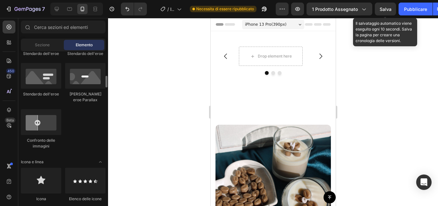
scroll to position [322, 0]
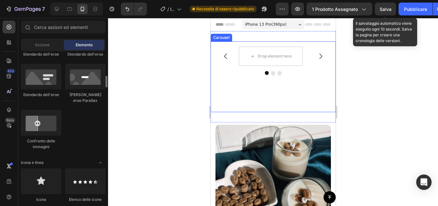
click at [250, 74] on div at bounding box center [273, 73] width 115 height 4
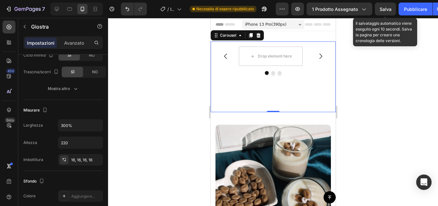
scroll to position [521, 0]
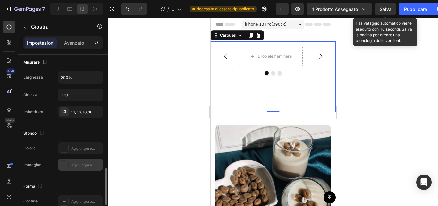
click at [68, 165] on div at bounding box center [64, 164] width 9 height 9
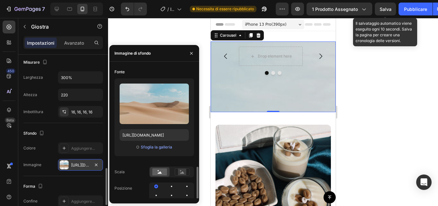
scroll to position [63, 0]
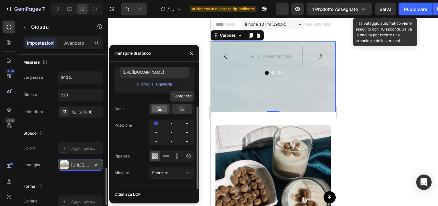
click at [185, 108] on rect at bounding box center [182, 109] width 8 height 6
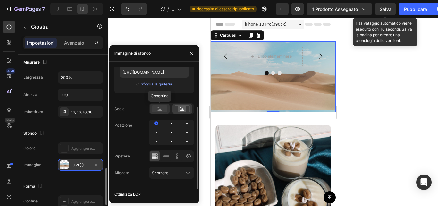
click at [163, 113] on div at bounding box center [160, 109] width 20 height 10
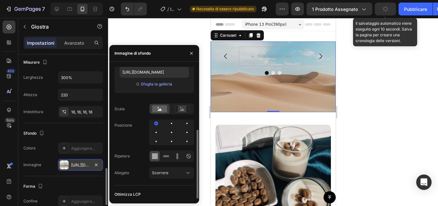
scroll to position [76, 0]
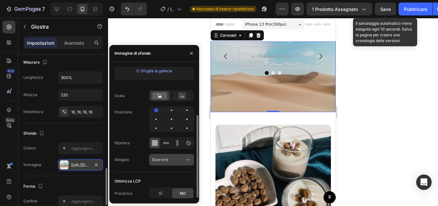
click at [174, 156] on div "Scorrere" at bounding box center [171, 159] width 39 height 6
click at [134, 166] on div "Fonte Carica immagine [URL][DOMAIN_NAME] O Sfoglia la galleria Scala Posizione …" at bounding box center [155, 81] width 80 height 181
click at [174, 108] on div at bounding box center [172, 110] width 8 height 8
click at [171, 121] on div at bounding box center [172, 119] width 8 height 8
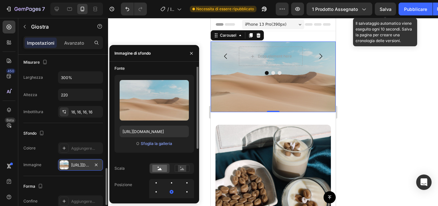
scroll to position [2, 0]
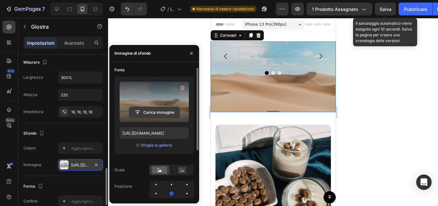
click at [165, 113] on input "file" at bounding box center [154, 112] width 50 height 11
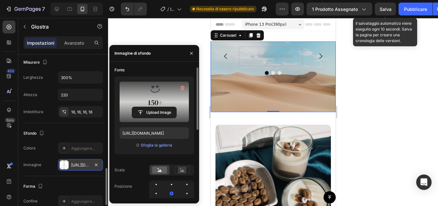
type input "[URL][DOMAIN_NAME]"
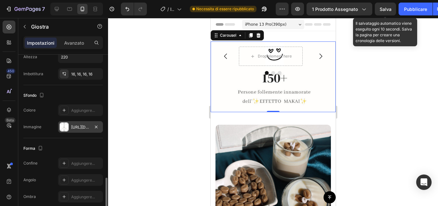
scroll to position [561, 0]
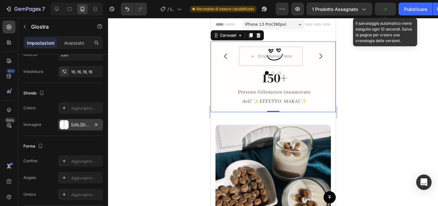
click at [227, 52] on button "Carousel Back Arrow" at bounding box center [226, 56] width 18 height 18
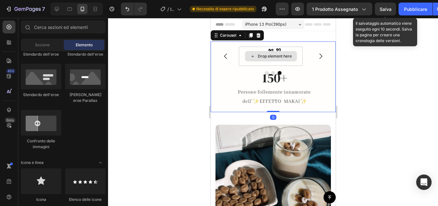
drag, startPoint x: 258, startPoint y: 58, endPoint x: 267, endPoint y: 27, distance: 32.0
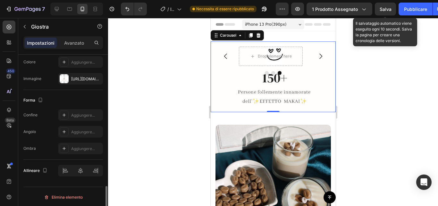
scroll to position [607, 0]
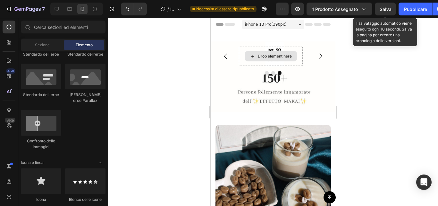
click at [265, 56] on div "Drop element here" at bounding box center [275, 56] width 34 height 5
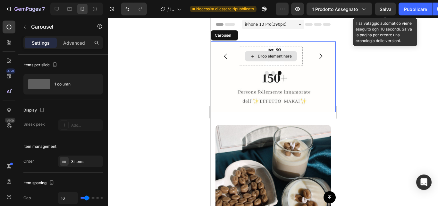
click at [265, 56] on div "Drop element here" at bounding box center [275, 56] width 34 height 5
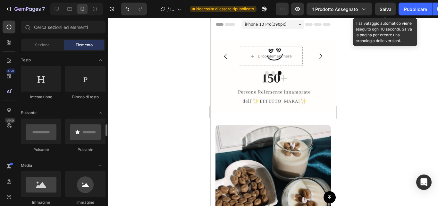
scroll to position [154, 0]
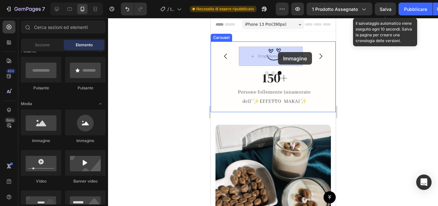
drag, startPoint x: 257, startPoint y: 148, endPoint x: 278, endPoint y: 52, distance: 98.2
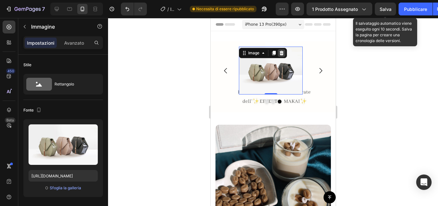
click at [280, 56] on div at bounding box center [282, 53] width 8 height 8
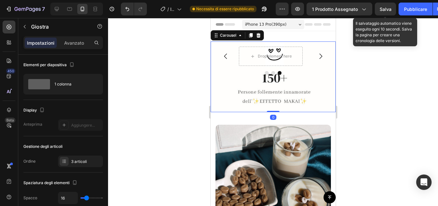
click at [317, 58] on icon "Carousel Next Arrow" at bounding box center [321, 56] width 8 height 8
click at [319, 55] on icon "Carousel Next Arrow" at bounding box center [320, 56] width 3 height 5
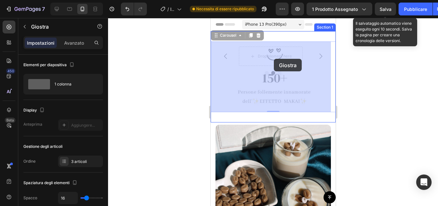
drag, startPoint x: 274, startPoint y: 92, endPoint x: 274, endPoint y: 59, distance: 33.7
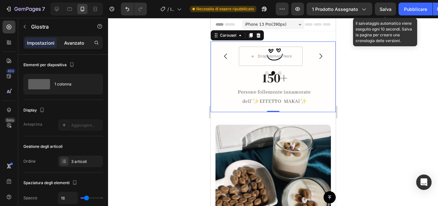
click at [70, 47] on div "Avanzato" at bounding box center [74, 43] width 32 height 10
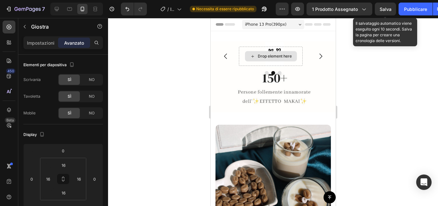
click at [277, 58] on div "Drop element here" at bounding box center [275, 56] width 34 height 5
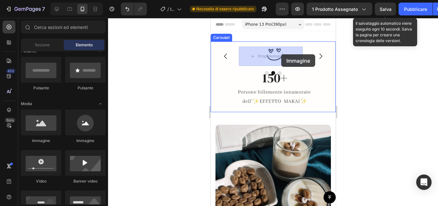
drag, startPoint x: 257, startPoint y: 147, endPoint x: 281, endPoint y: 54, distance: 95.7
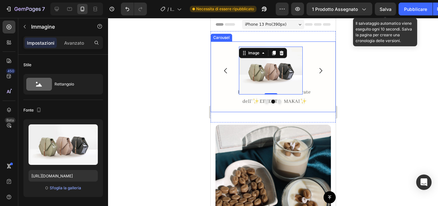
click at [314, 100] on div at bounding box center [273, 101] width 115 height 4
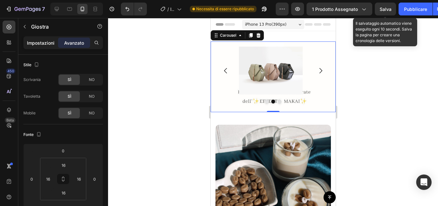
click at [49, 46] on div "Impostazioni" at bounding box center [41, 43] width 32 height 10
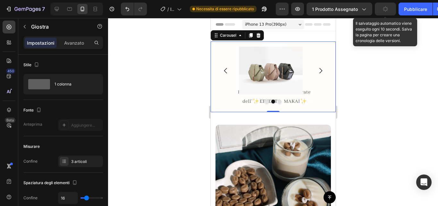
click at [317, 72] on icon "Carousel Next Arrow" at bounding box center [321, 71] width 8 height 8
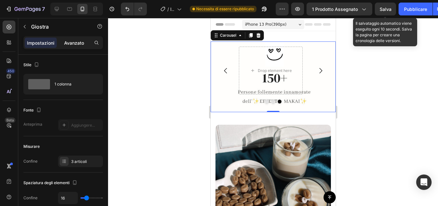
click at [77, 41] on font "Avanzato" at bounding box center [74, 42] width 20 height 5
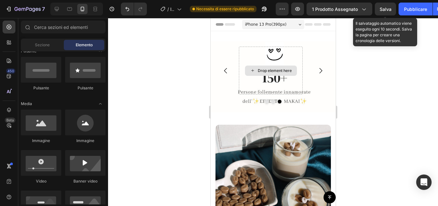
click at [250, 70] on icon at bounding box center [252, 70] width 5 height 5
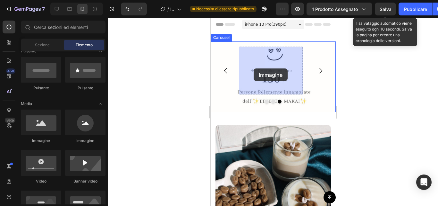
drag, startPoint x: 383, startPoint y: 118, endPoint x: 548, endPoint y: 84, distance: 168.3
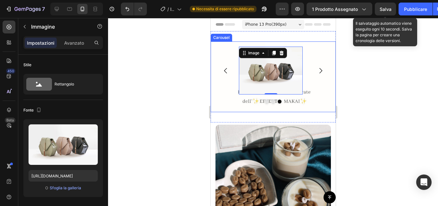
click at [319, 73] on icon "Carousel Next Arrow" at bounding box center [320, 70] width 3 height 5
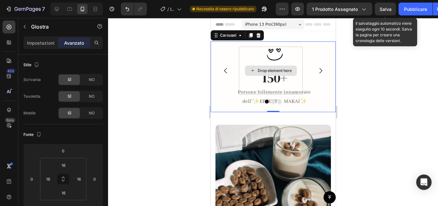
click at [274, 60] on div "Drop element here" at bounding box center [271, 71] width 64 height 48
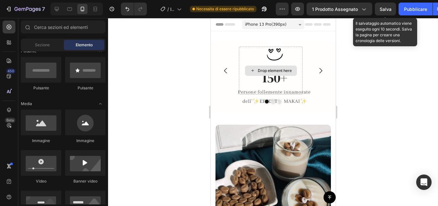
click at [274, 67] on div "Drop element here" at bounding box center [271, 70] width 52 height 10
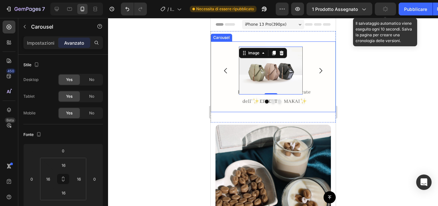
click at [317, 73] on icon "Carousel Next Arrow" at bounding box center [321, 71] width 8 height 8
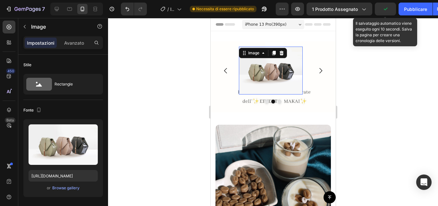
click at [281, 67] on img at bounding box center [271, 71] width 64 height 48
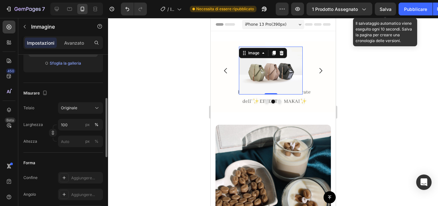
scroll to position [123, 0]
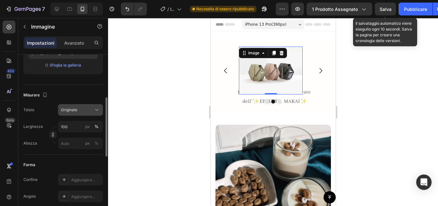
click at [76, 110] on font "Originale" at bounding box center [69, 109] width 16 height 5
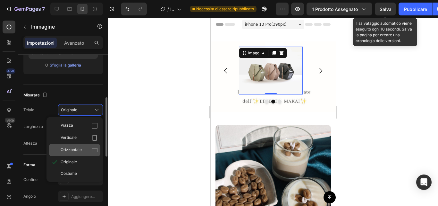
click at [83, 149] on div "Orizzontale" at bounding box center [79, 150] width 37 height 6
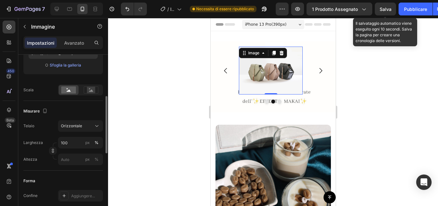
click at [83, 149] on div "Larghezza 100 px % Altezza px %" at bounding box center [63, 151] width 80 height 28
click at [88, 129] on div "Orizzontale" at bounding box center [80, 126] width 39 height 6
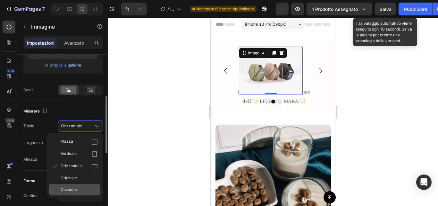
click at [79, 187] on div "Costume" at bounding box center [79, 189] width 37 height 6
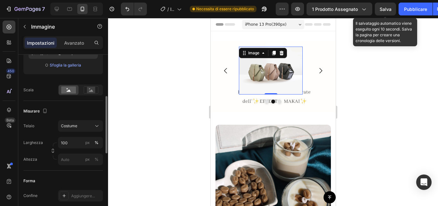
click at [79, 187] on div "Forma Confine Aggiungere... [PERSON_NAME]... [PERSON_NAME]..." at bounding box center [63, 205] width 80 height 70
click at [78, 141] on input "100" at bounding box center [80, 143] width 45 height 12
type input "220"
click at [67, 158] on input "px %" at bounding box center [80, 159] width 45 height 12
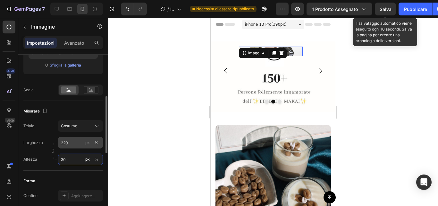
type input "3"
type input "1"
type input "4"
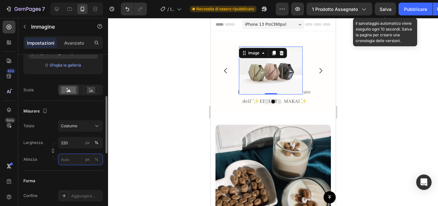
type input "1"
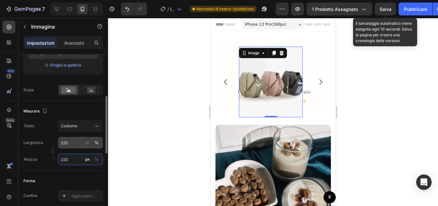
type input "220"
click at [68, 142] on input "220" at bounding box center [80, 143] width 45 height 12
type input "3"
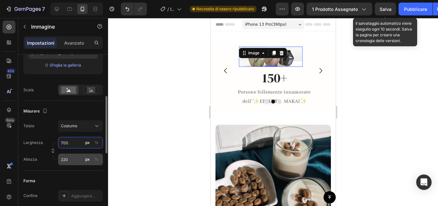
type input "700"
click at [71, 164] on input "220" at bounding box center [80, 159] width 45 height 12
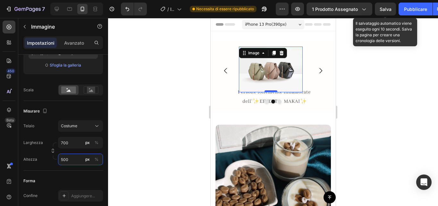
type input "500"
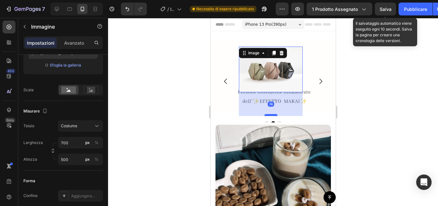
drag, startPoint x: 269, startPoint y: 91, endPoint x: 268, endPoint y: 115, distance: 23.8
click at [268, 115] on div at bounding box center [270, 115] width 13 height 2
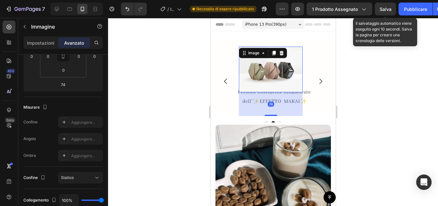
click at [277, 85] on img at bounding box center [271, 70] width 64 height 46
click at [127, 6] on icon "Annulla/Ripristina" at bounding box center [127, 9] width 6 height 6
click at [125, 13] on button "Annulla/Ripristina" at bounding box center [127, 9] width 13 height 13
click at [194, 64] on div at bounding box center [273, 112] width 330 height 188
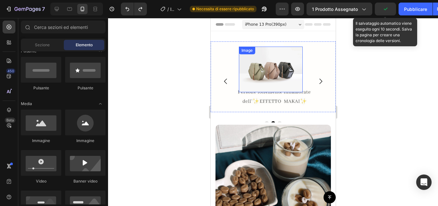
click at [245, 84] on img at bounding box center [271, 70] width 64 height 46
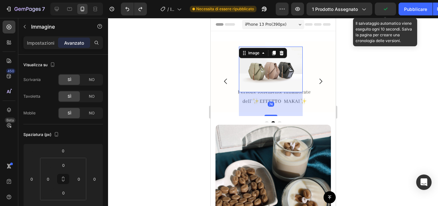
click at [245, 84] on img at bounding box center [271, 70] width 64 height 46
click at [148, 85] on div at bounding box center [273, 112] width 330 height 188
